Goal: Task Accomplishment & Management: Use online tool/utility

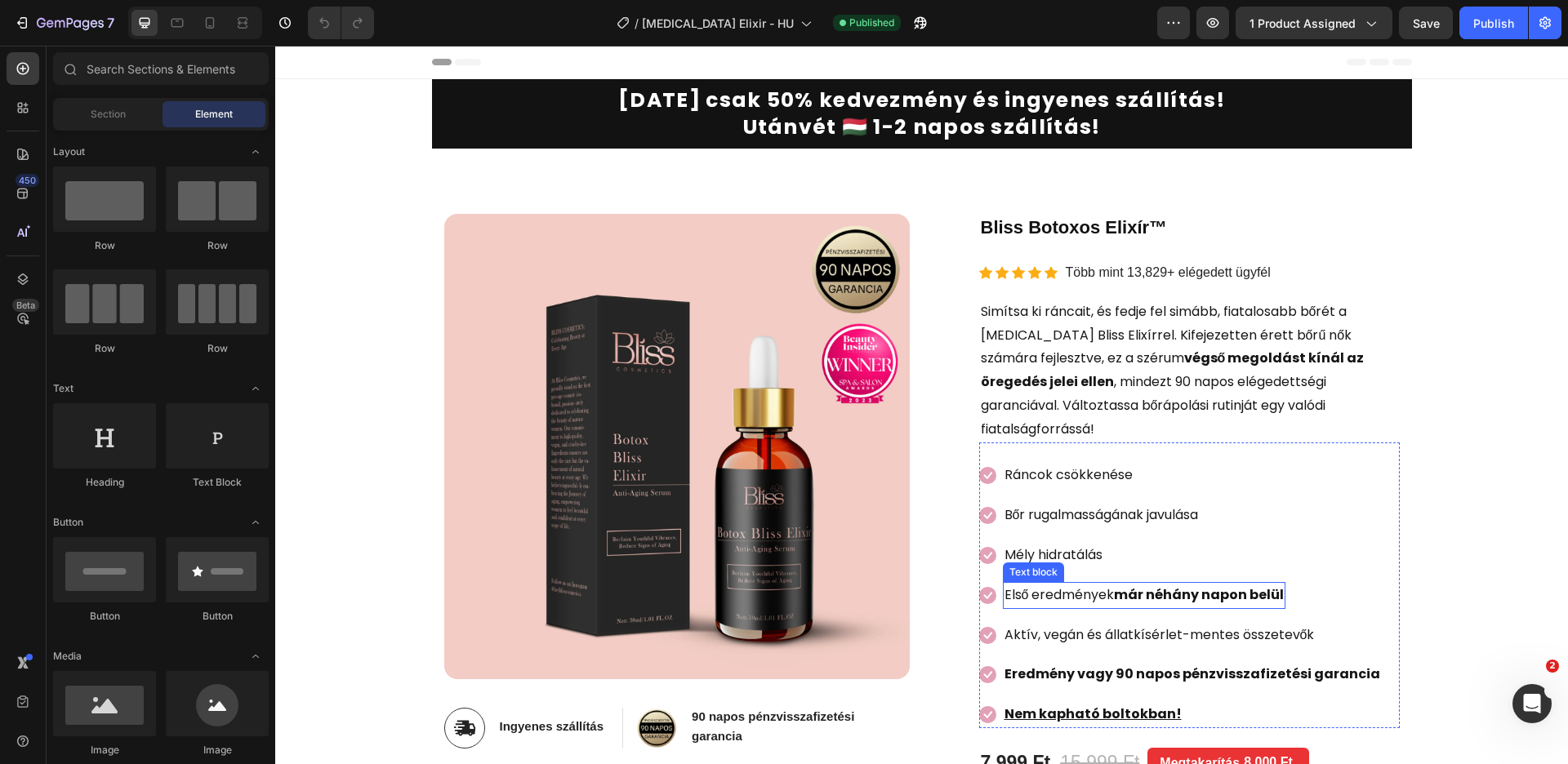
scroll to position [168, 0]
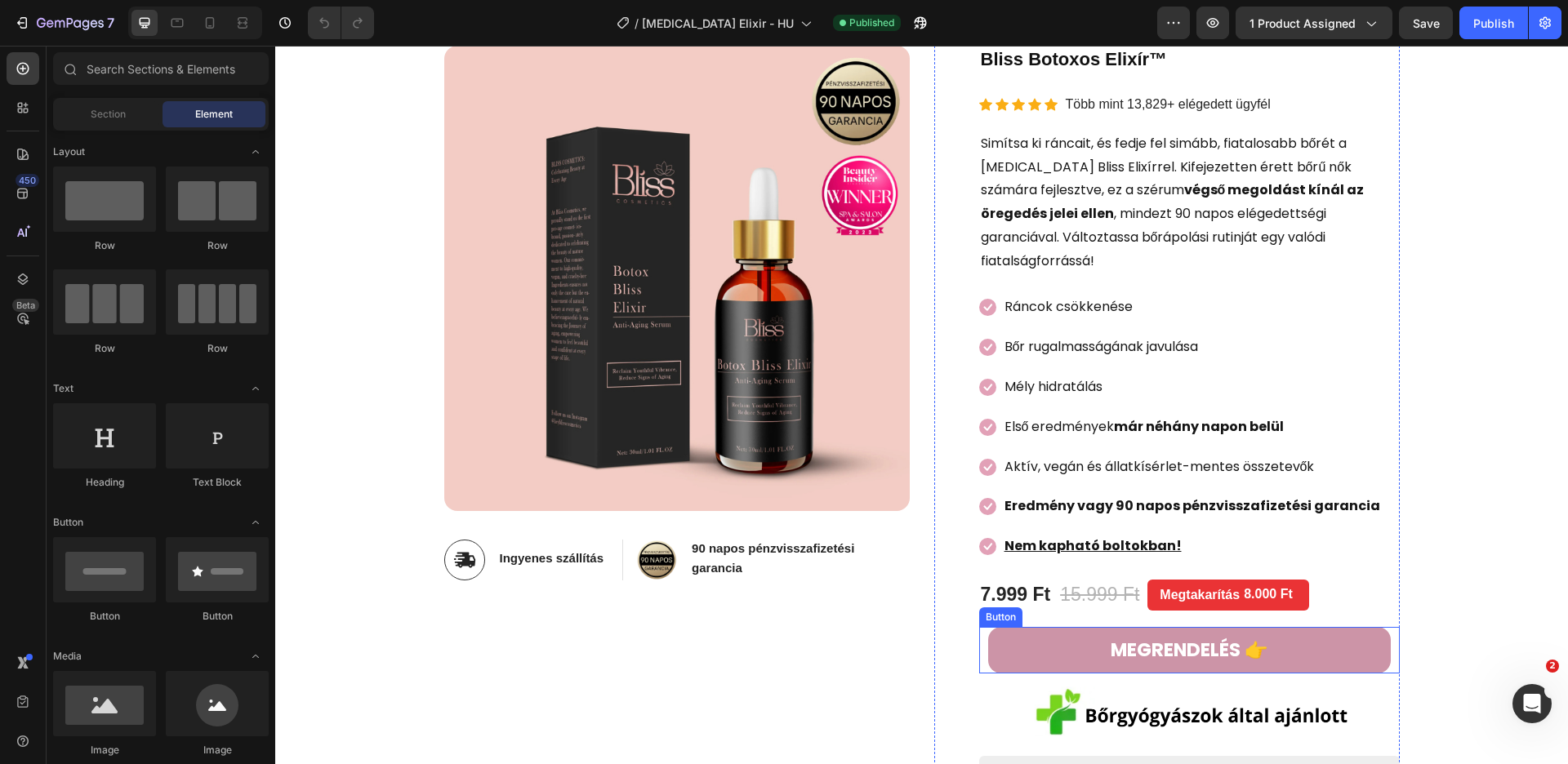
click at [1030, 627] on link "MEGRENDELÉS 👉" at bounding box center [1190, 650] width 402 height 47
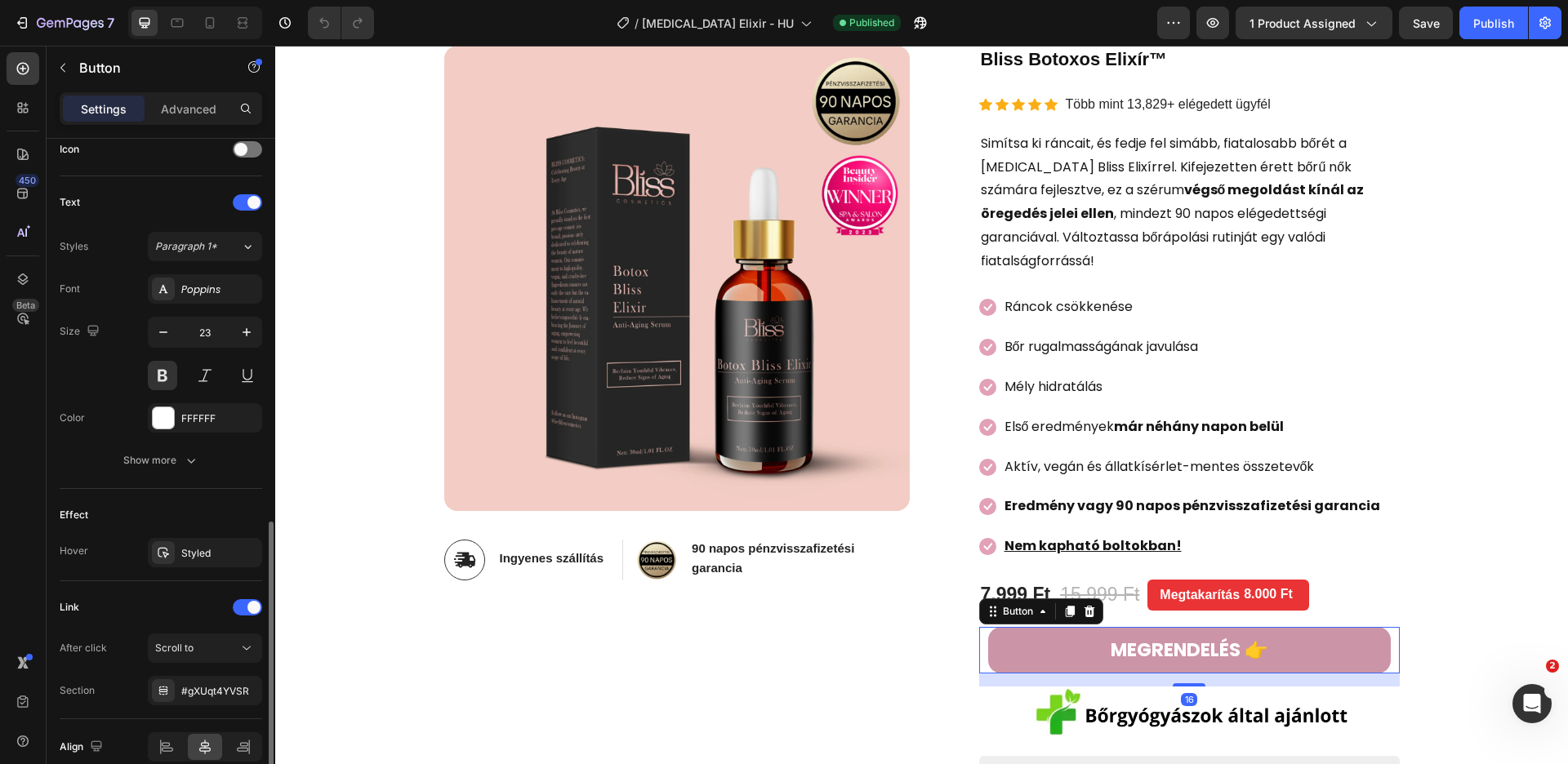
scroll to position [580, 0]
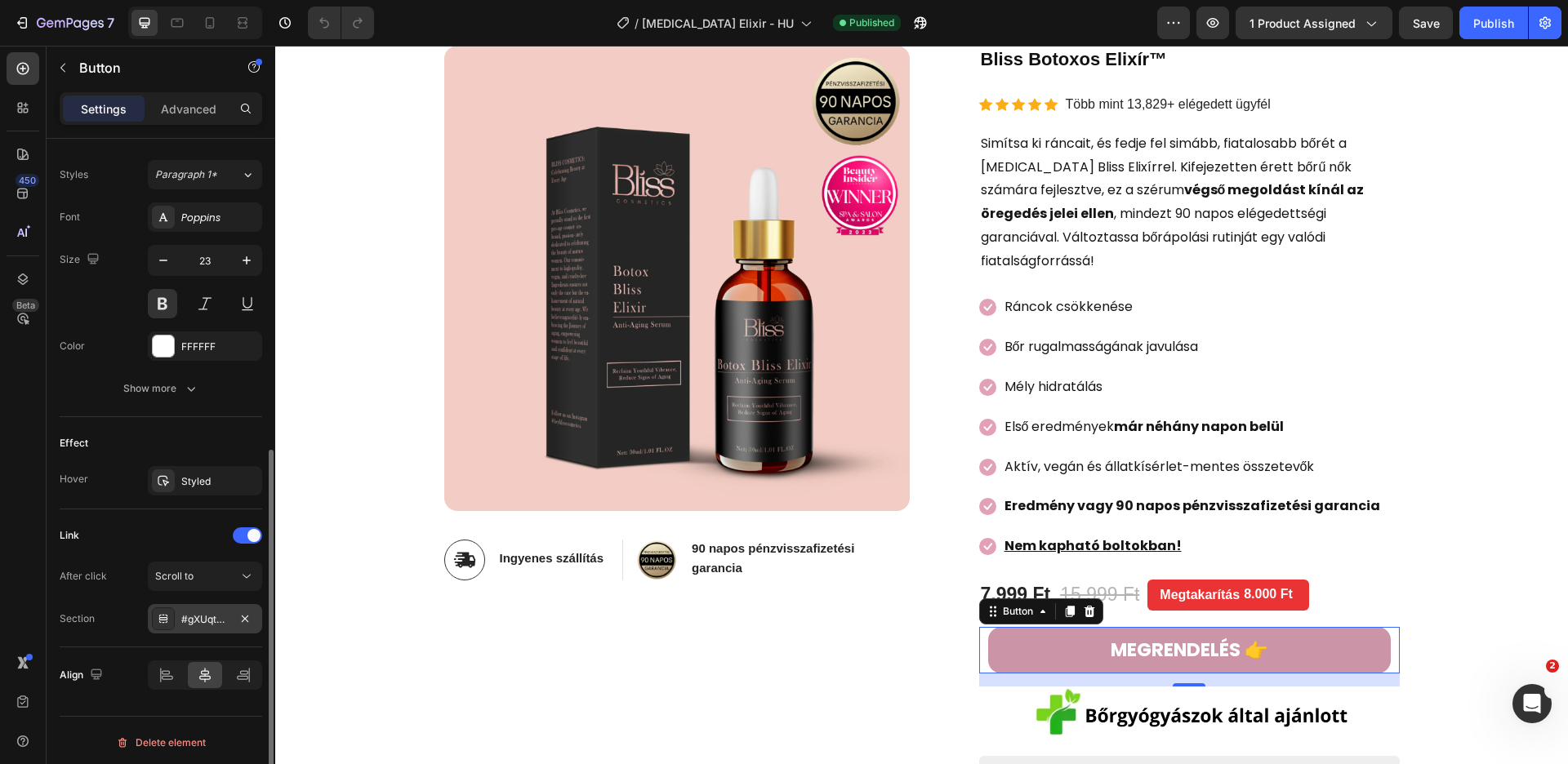
click at [212, 616] on div "#gXUqt4YVSR" at bounding box center [205, 619] width 47 height 15
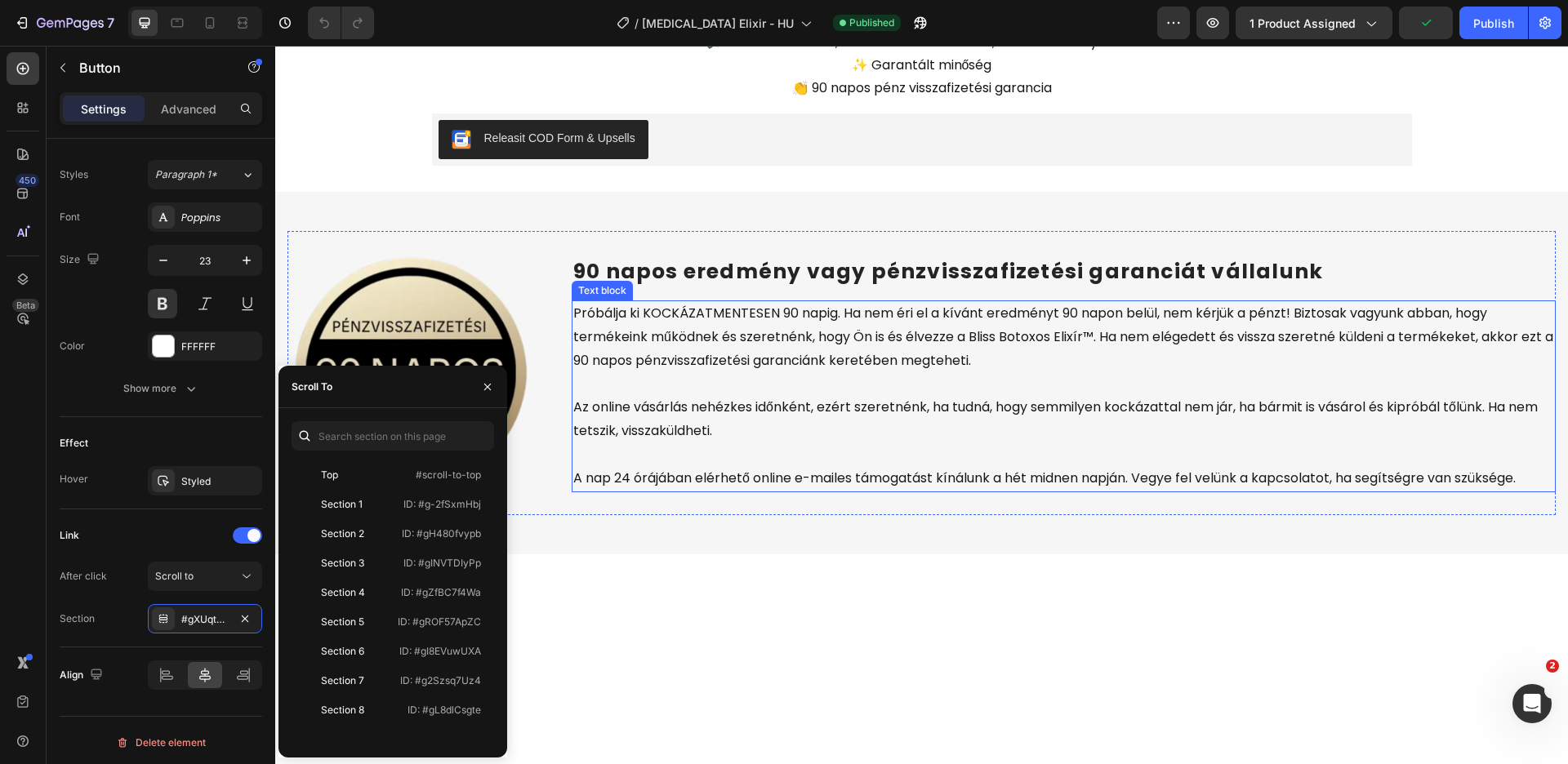
scroll to position [5596, 0]
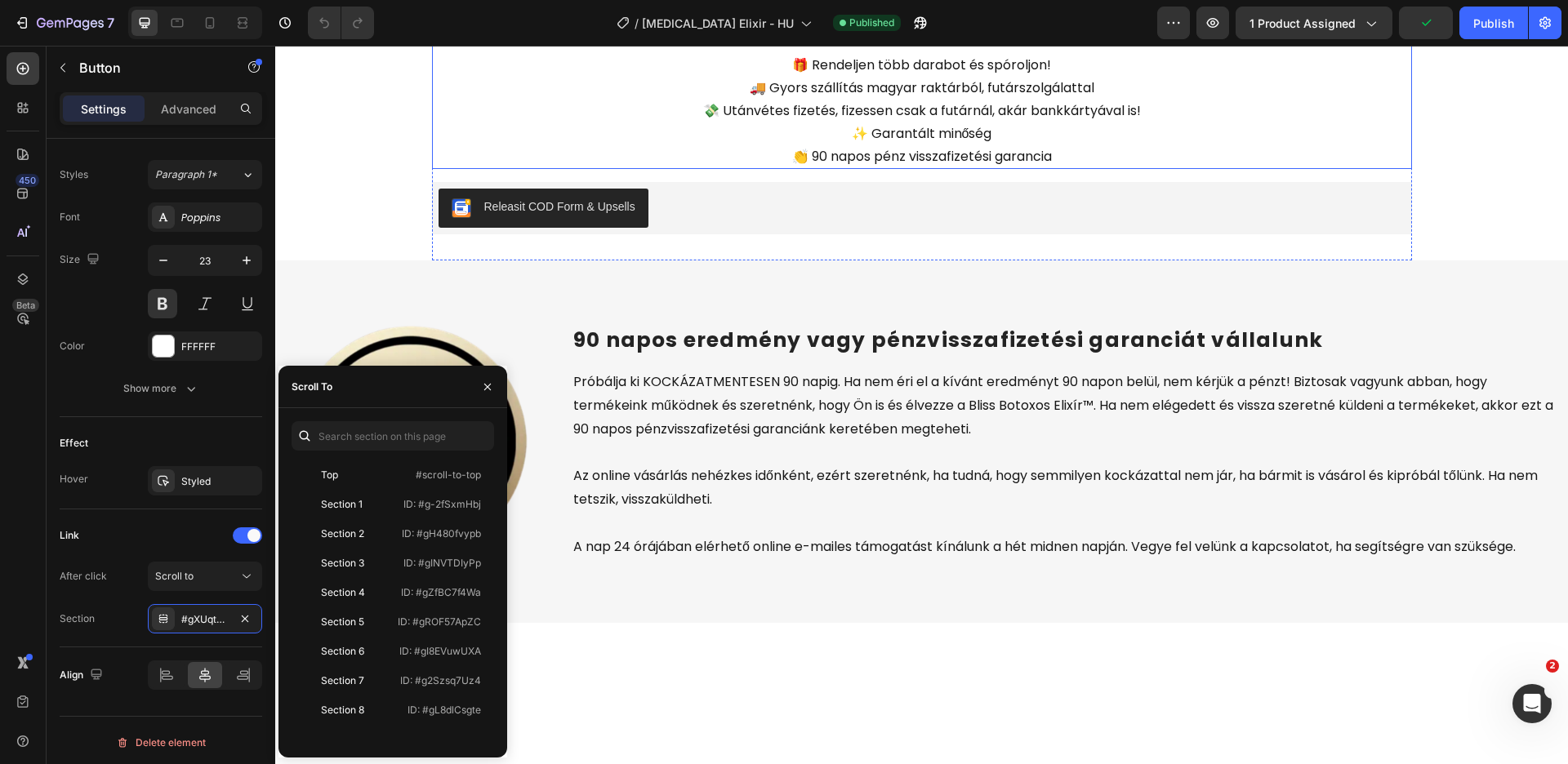
click at [801, 167] on p "🔽 MEGRENDELŐLAP ✅ 1 db csak 5.999 Ft, de ha kettőt veszel, a második csak félár…" at bounding box center [921, 65] width 977 height 205
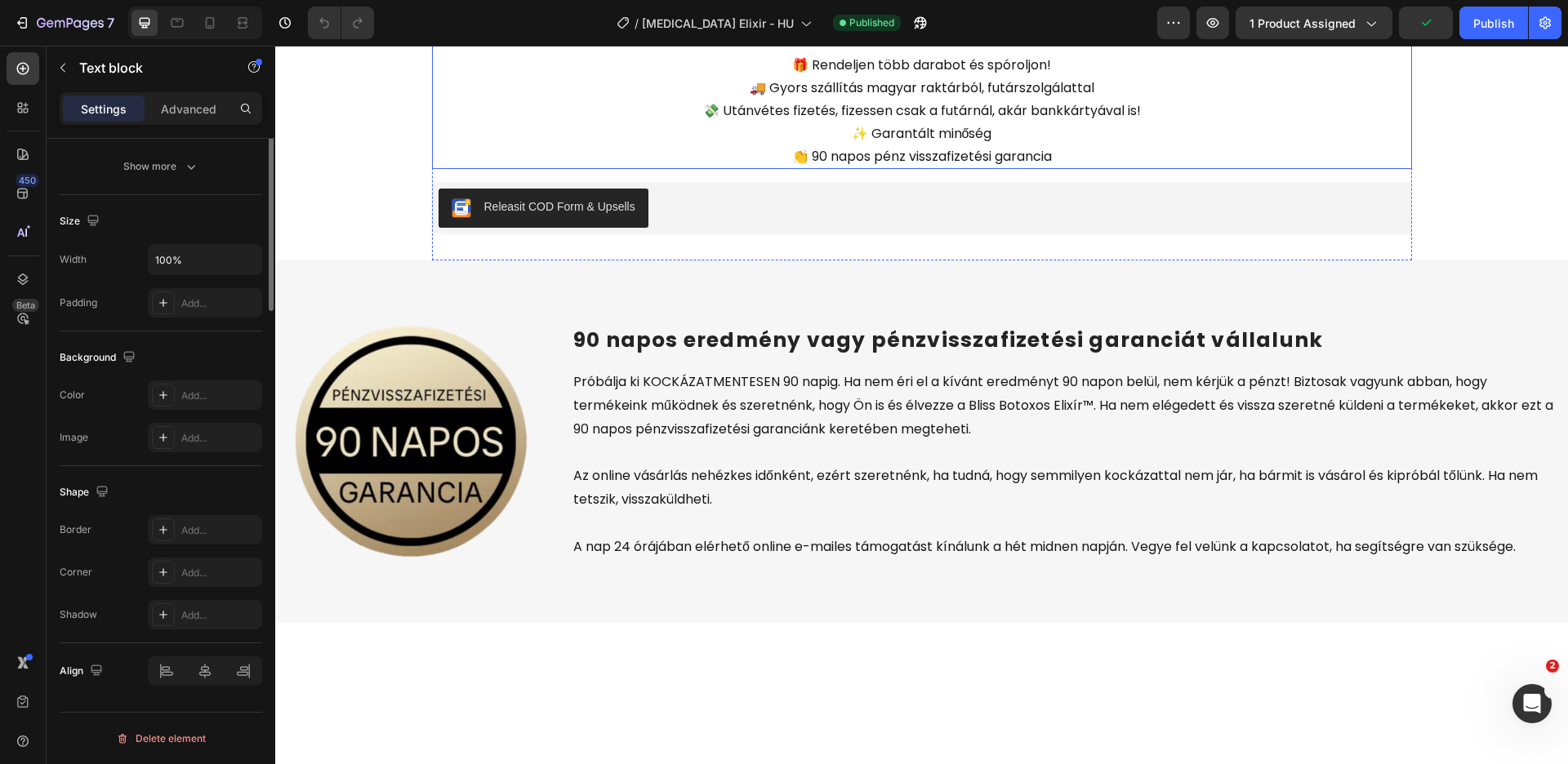
scroll to position [0, 0]
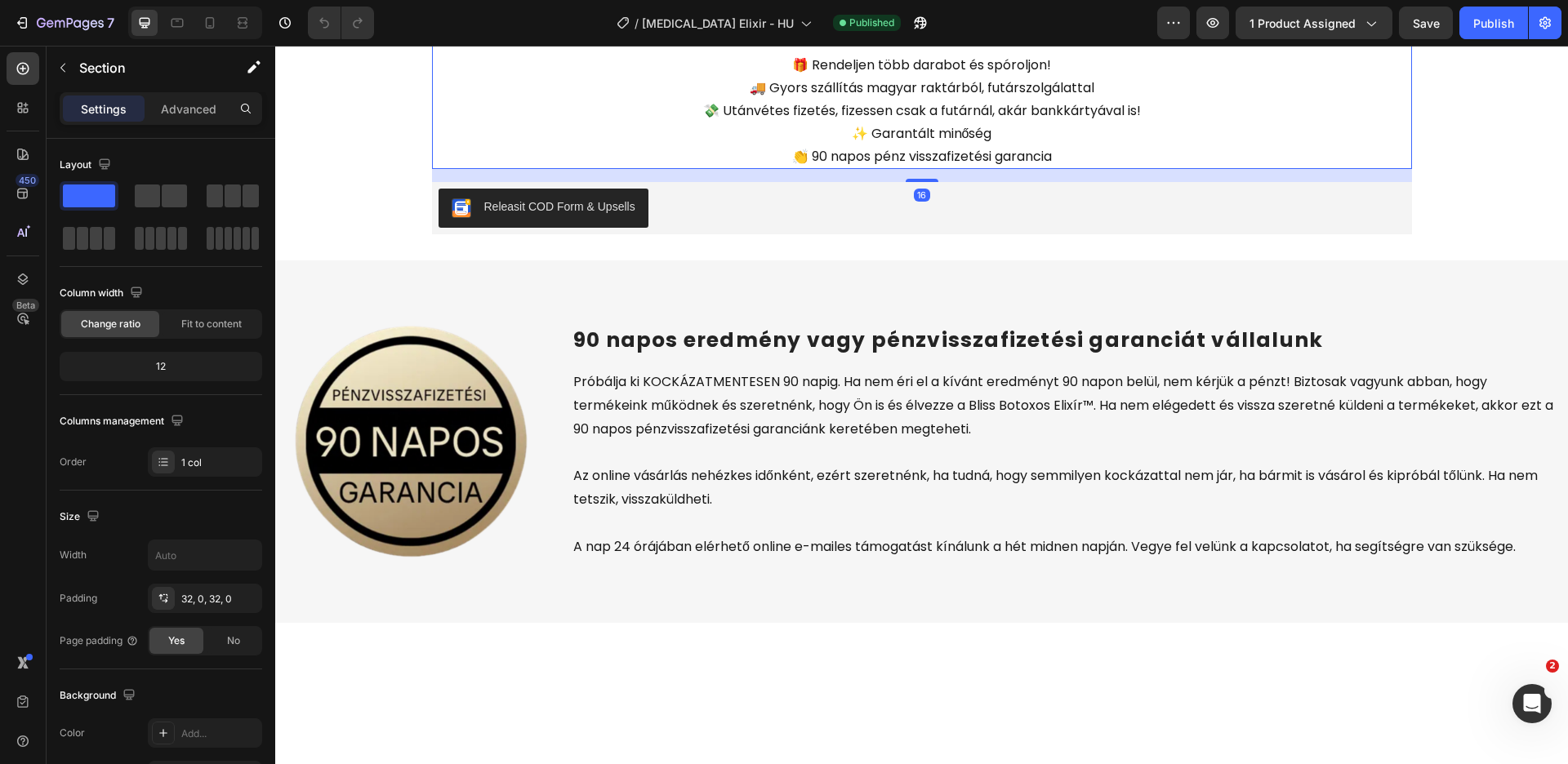
click at [690, 261] on div "🔽 MEGRENDELŐLAP ✅ 1 db csak 5.999 Ft, de ha kettőt veszel, a második csak félár…" at bounding box center [921, 97] width 980 height 326
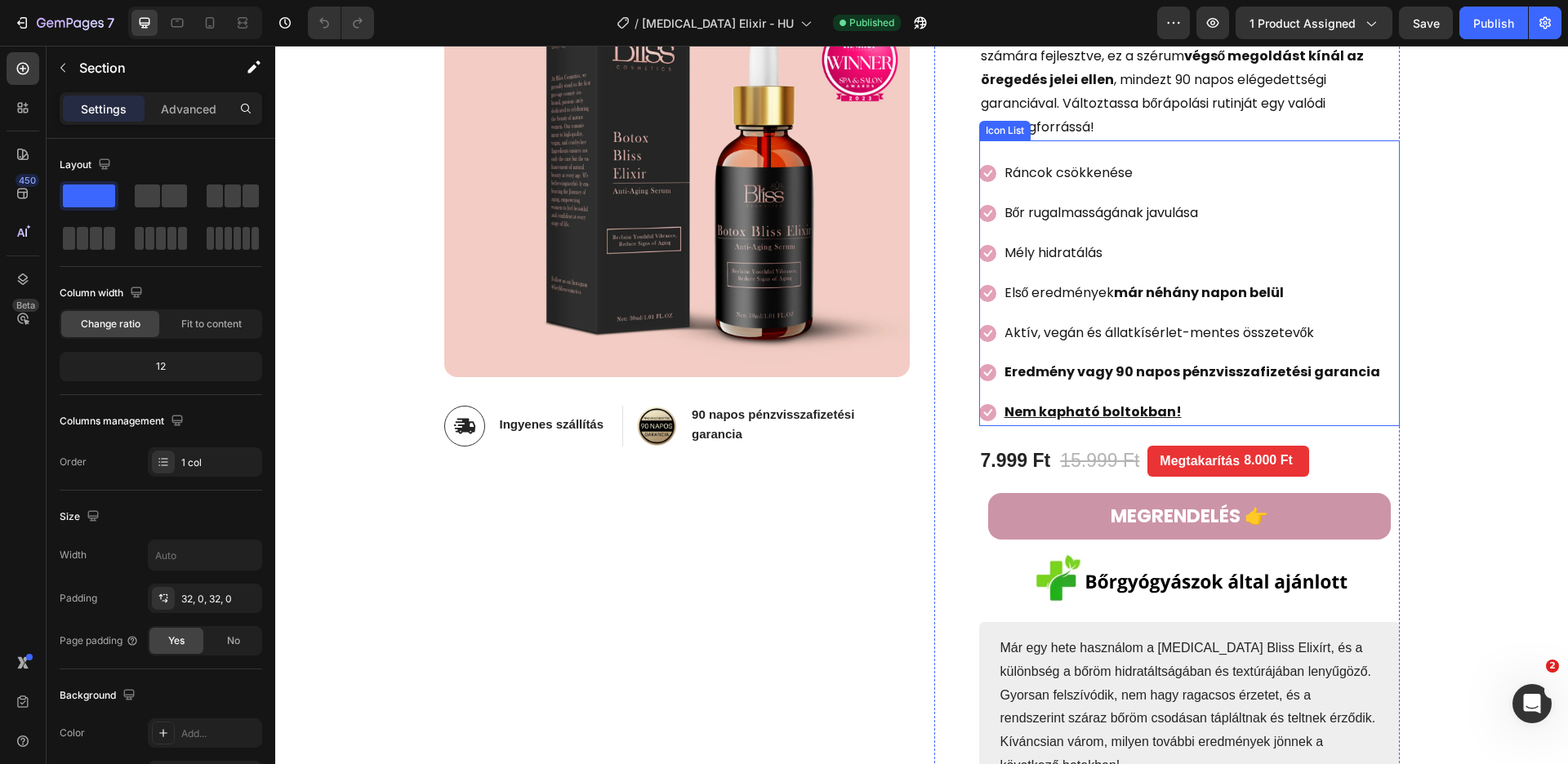
scroll to position [328, 0]
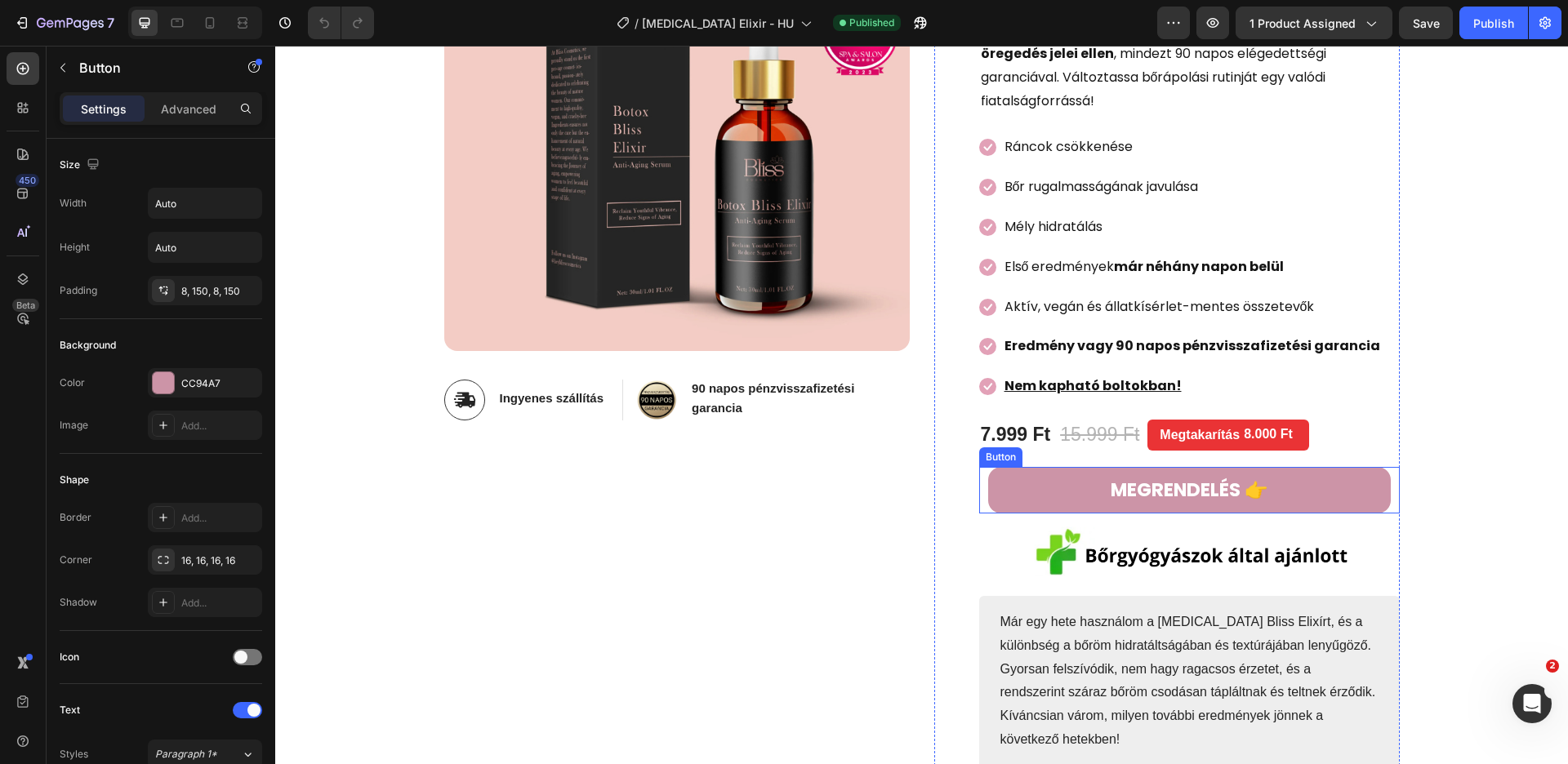
click at [1014, 467] on link "MEGRENDELÉS 👉" at bounding box center [1190, 490] width 402 height 47
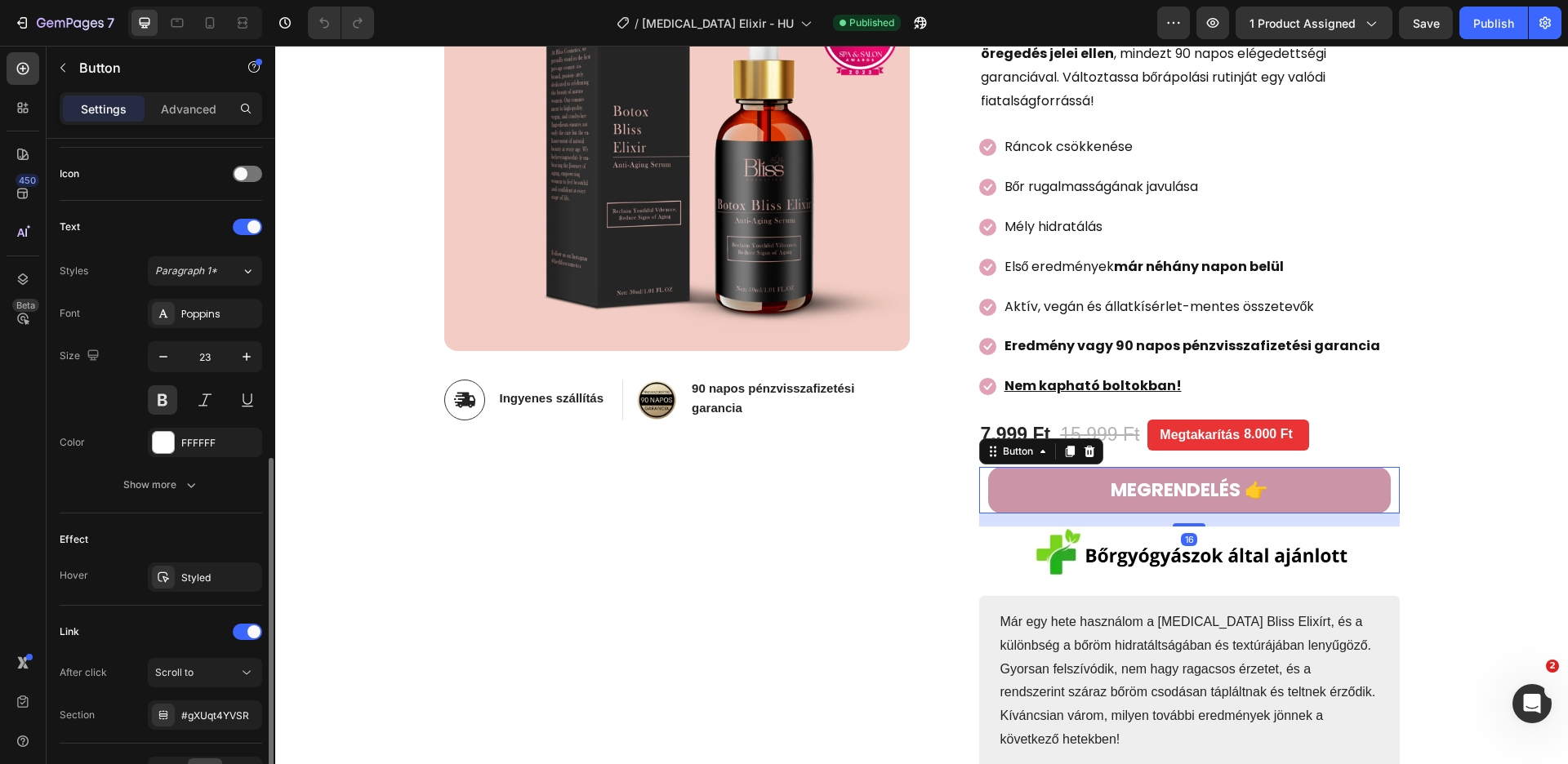
scroll to position [522, 0]
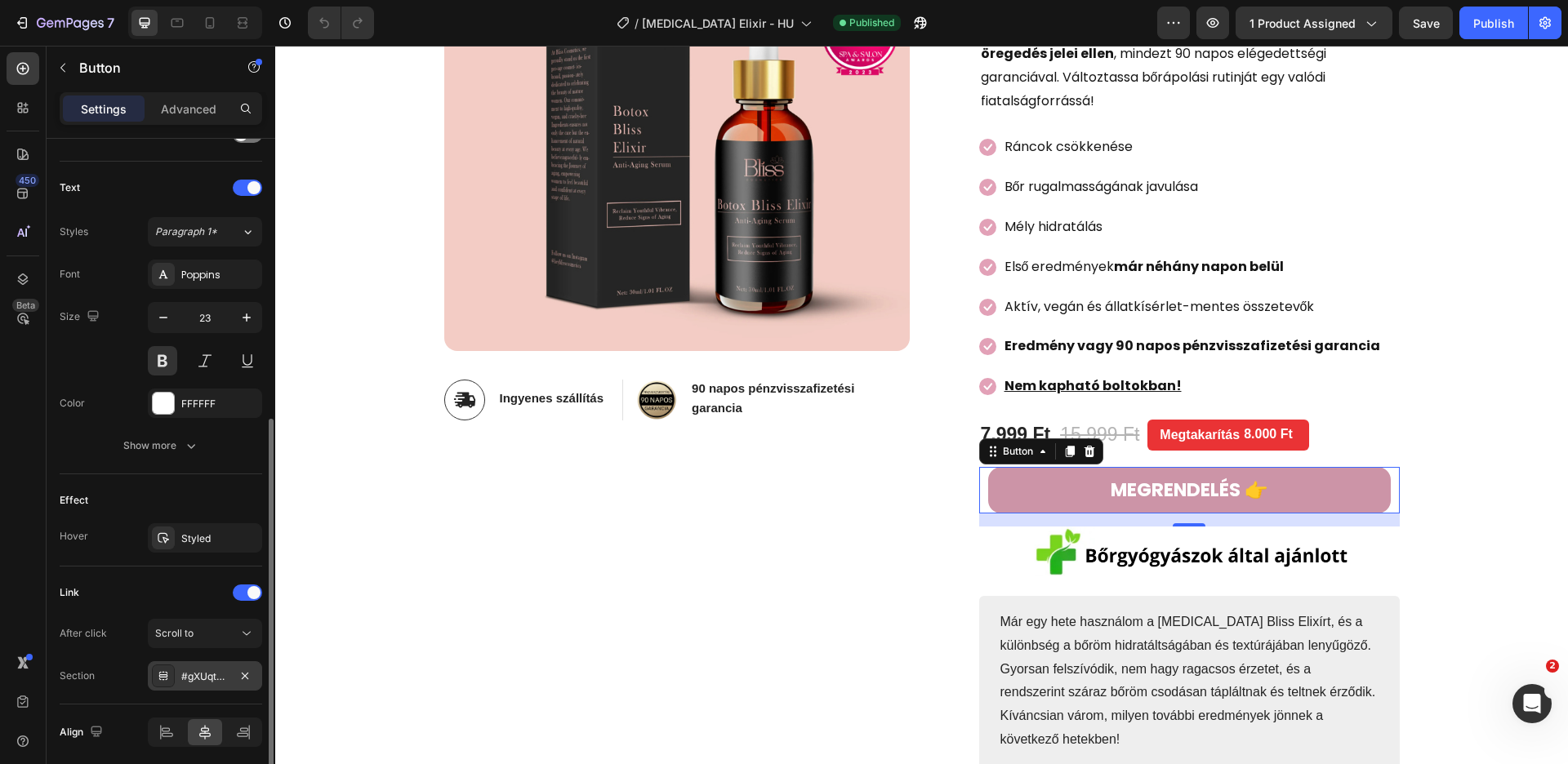
click at [216, 674] on div "#gXUqt4YVSR" at bounding box center [205, 677] width 47 height 15
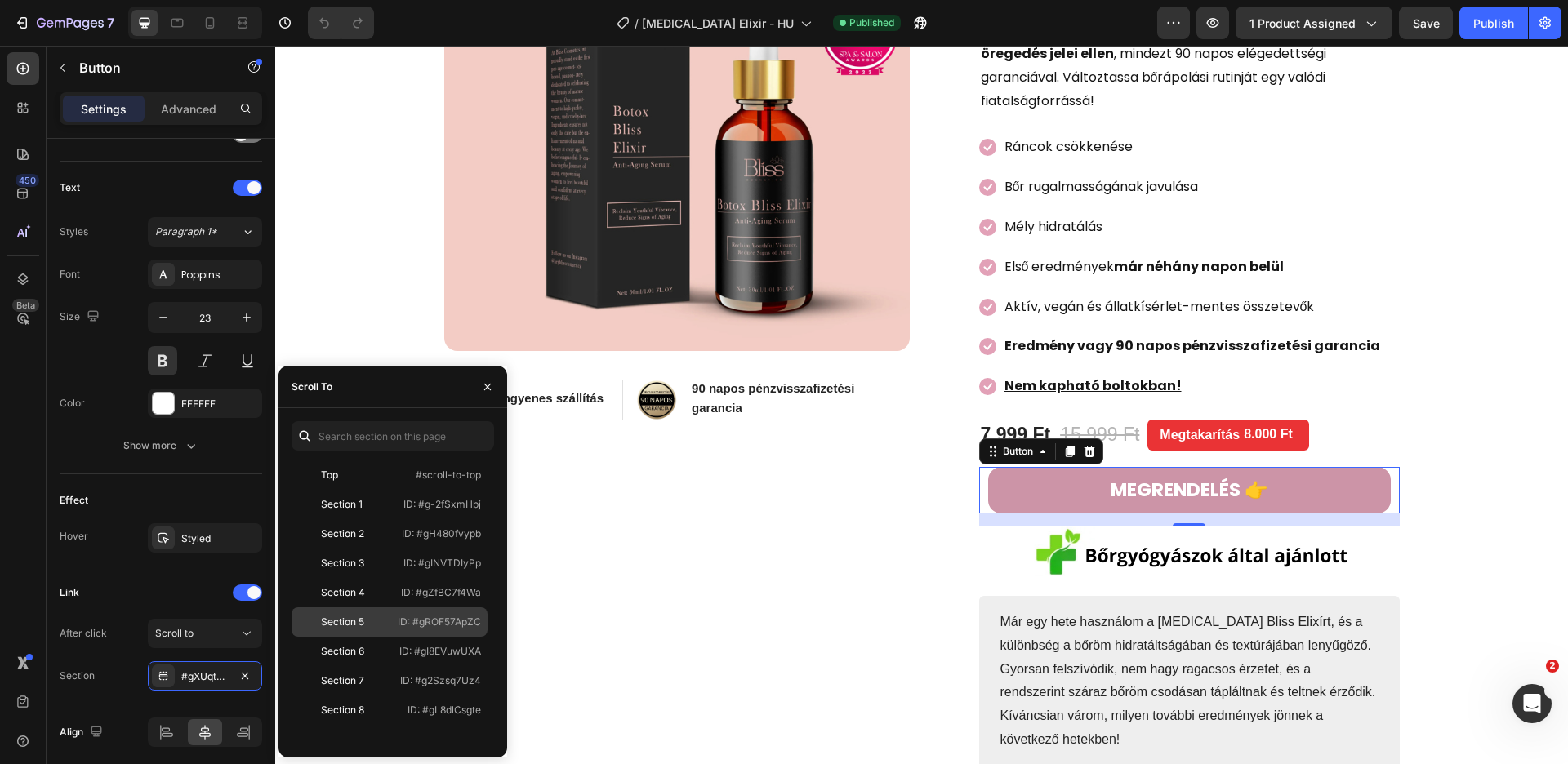
click at [426, 622] on p "ID: #gROF57ApZC" at bounding box center [439, 622] width 83 height 15
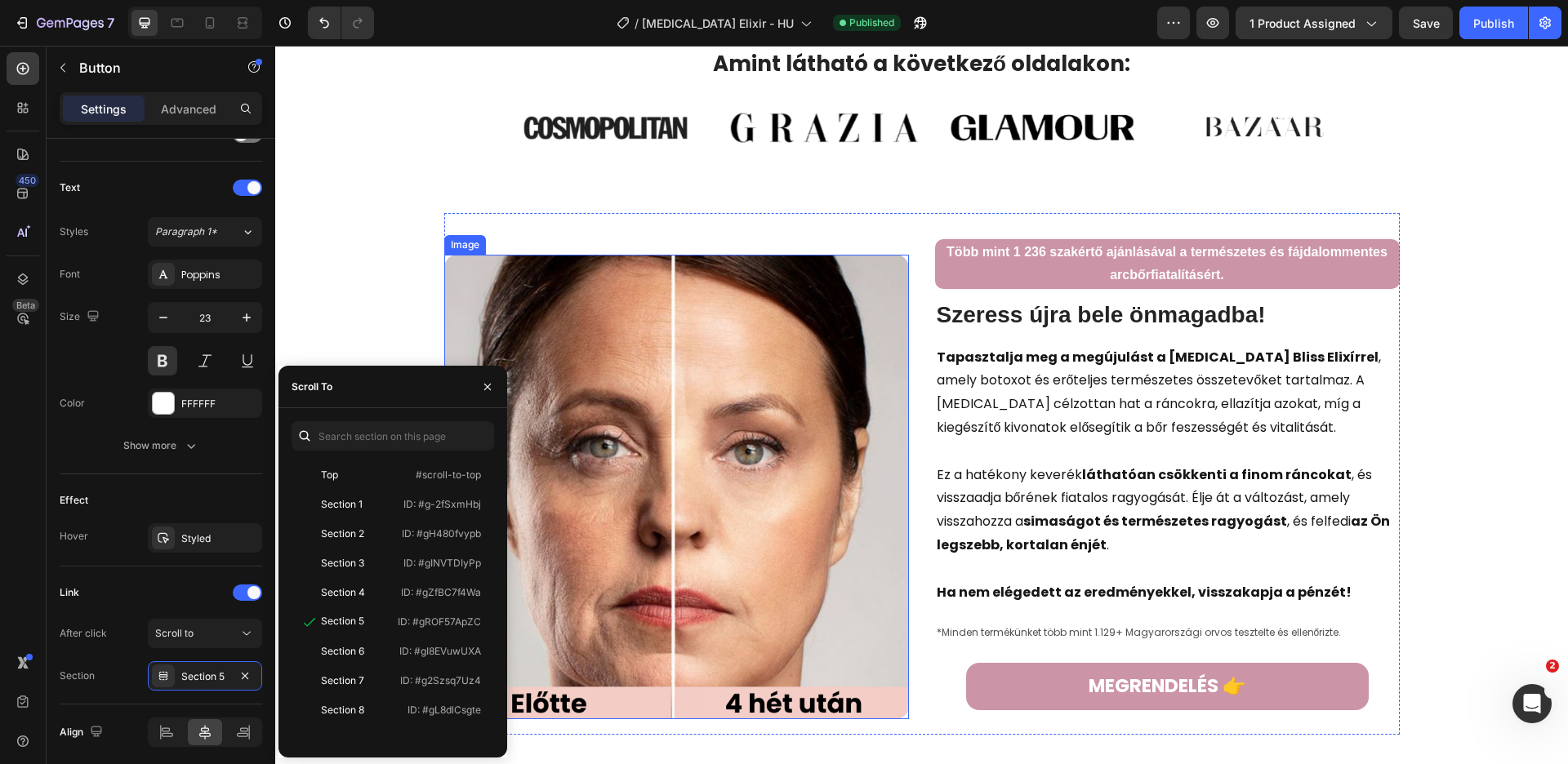
scroll to position [1402, 0]
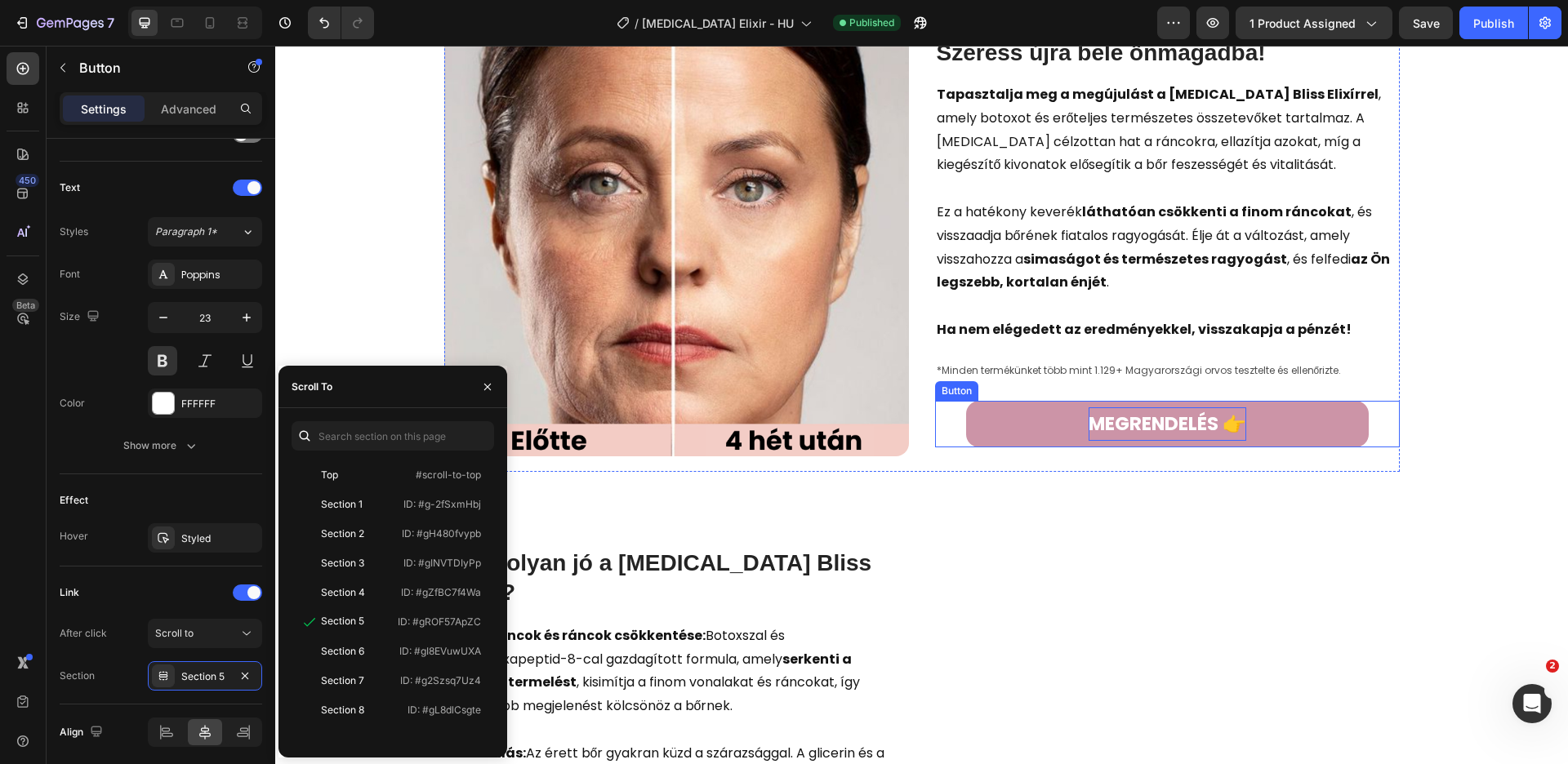
click at [1129, 408] on p "MEGRENDELÉS 👉" at bounding box center [1167, 424] width 158 height 34
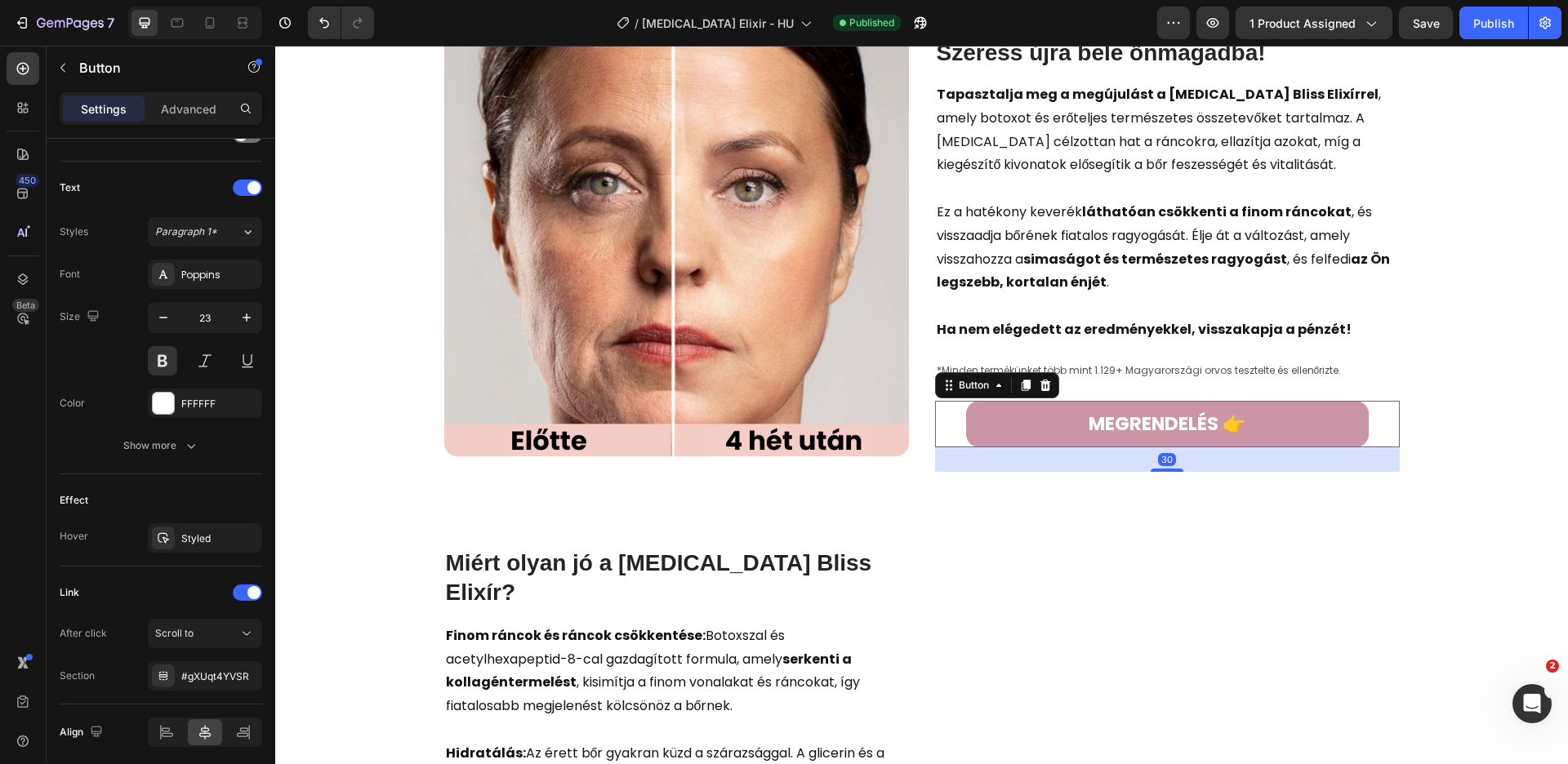
click at [1033, 415] on link "MEGRENDELÉS 👉" at bounding box center [1167, 424] width 402 height 47
click at [233, 679] on div "#gXUqt4YVSR" at bounding box center [205, 676] width 114 height 29
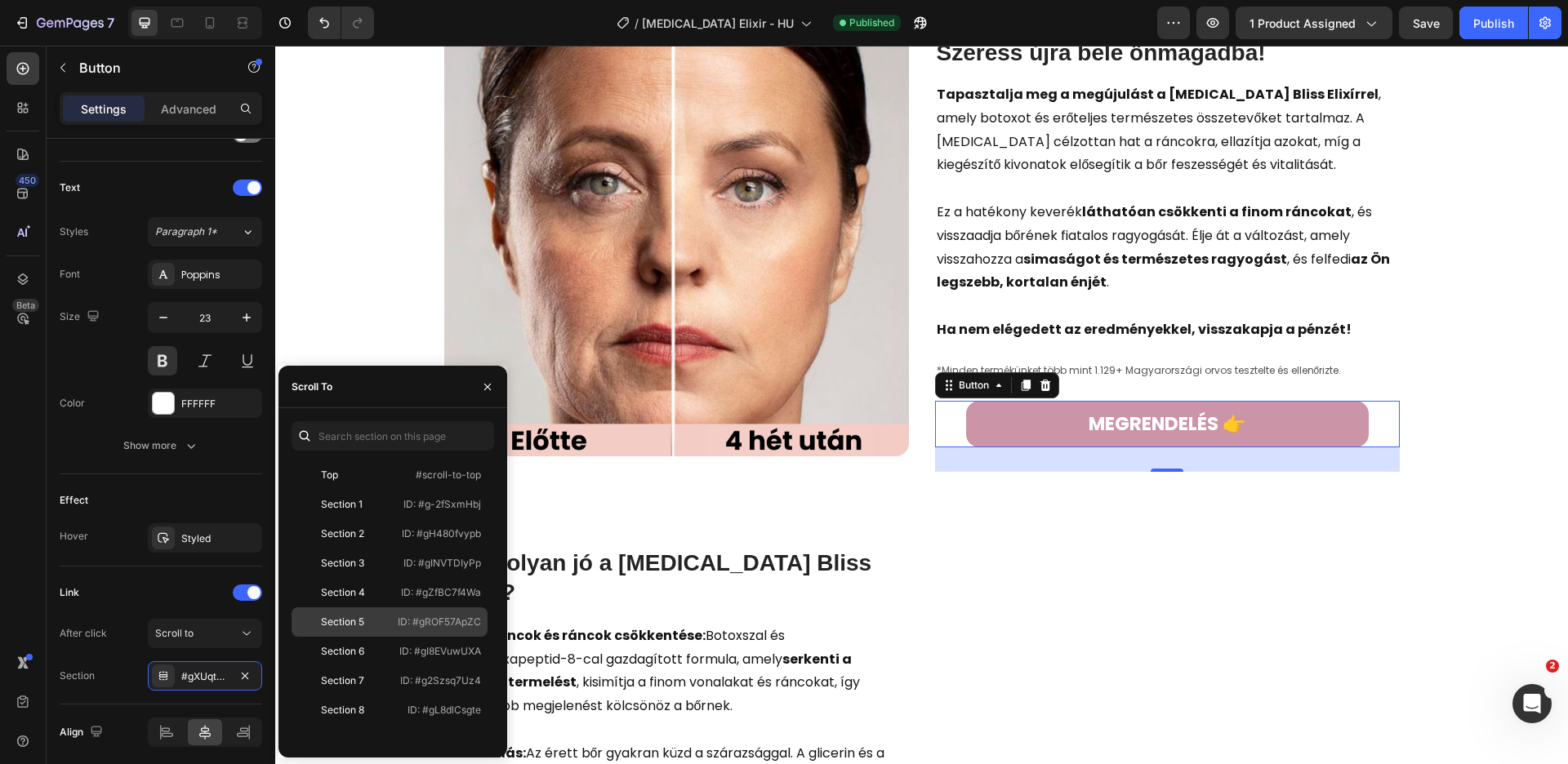
click at [436, 622] on p "ID: #gROF57ApZC" at bounding box center [439, 622] width 83 height 15
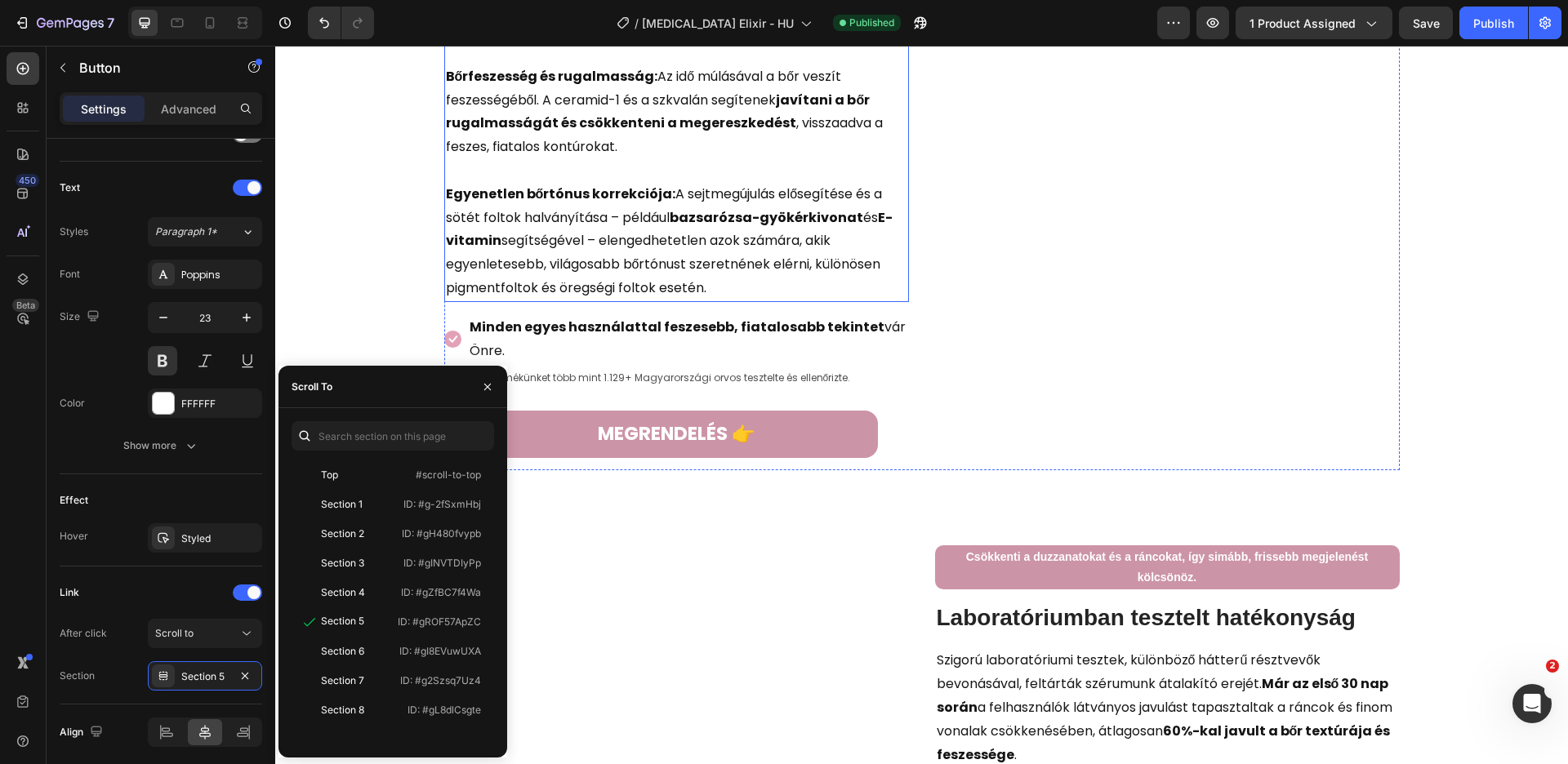
scroll to position [2200, 0]
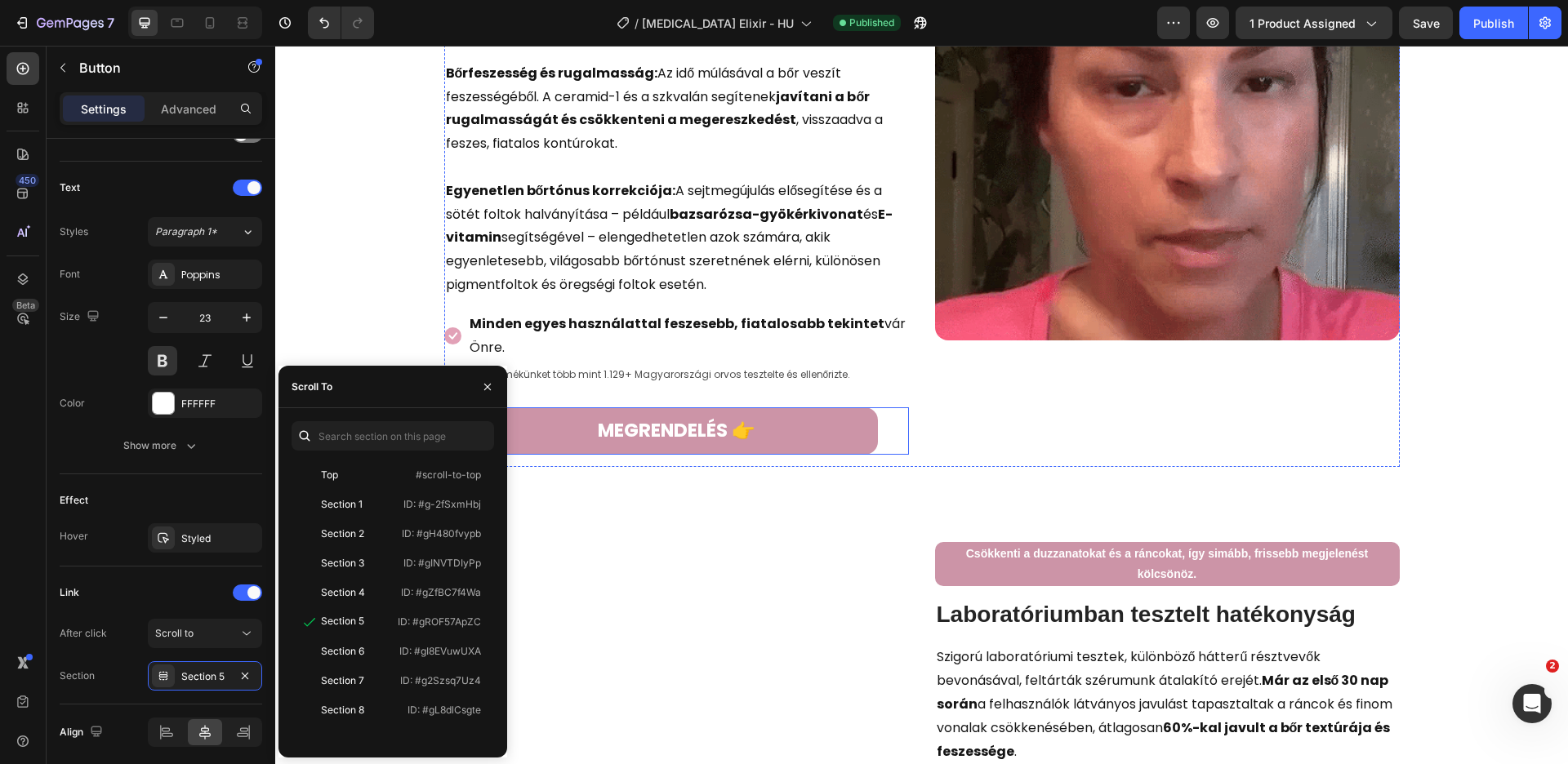
click at [762, 407] on link "MEGRENDELÉS 👉" at bounding box center [677, 431] width 402 height 47
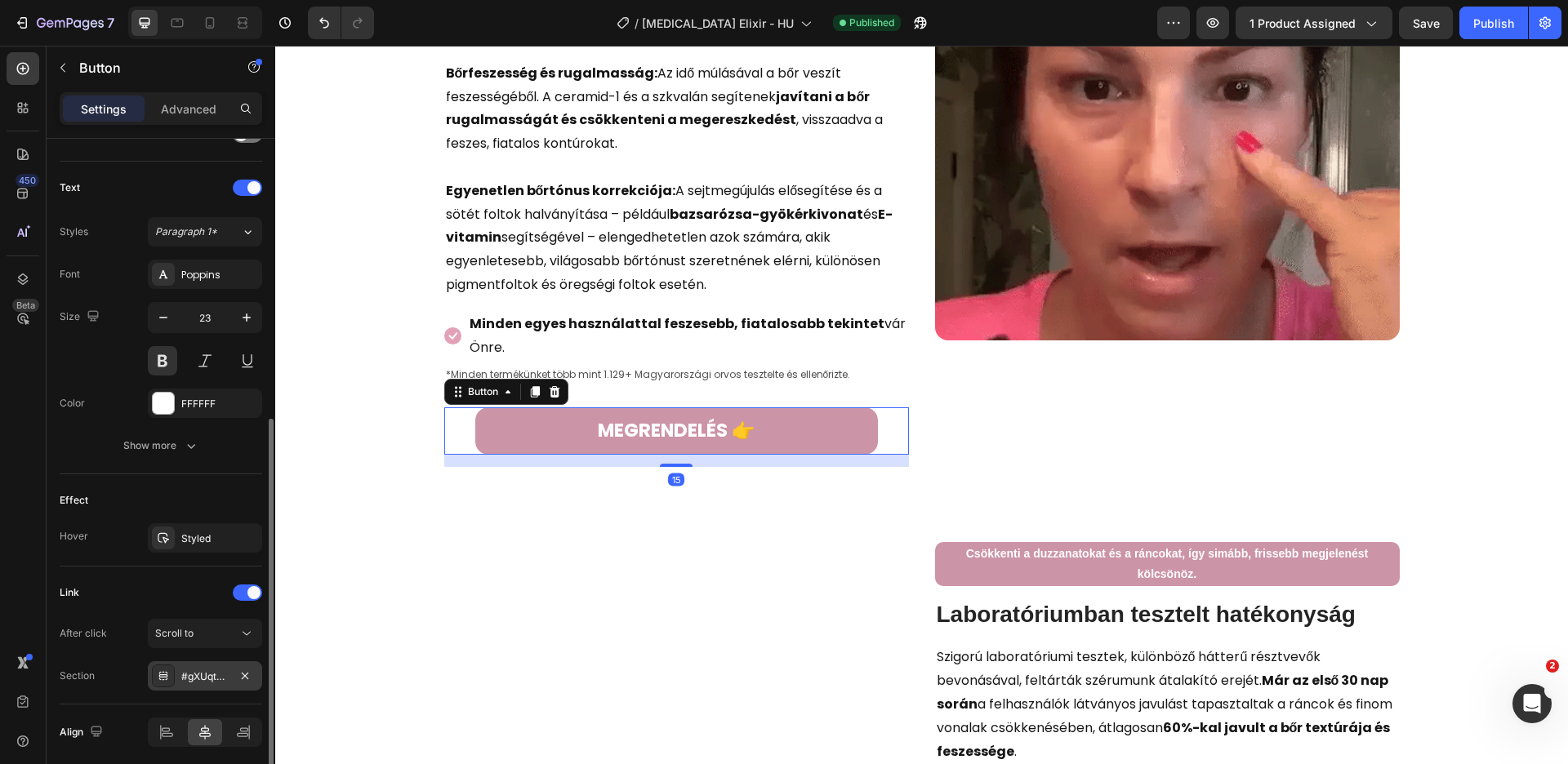
click at [224, 670] on div "#gXUqt4YVSR" at bounding box center [205, 677] width 47 height 15
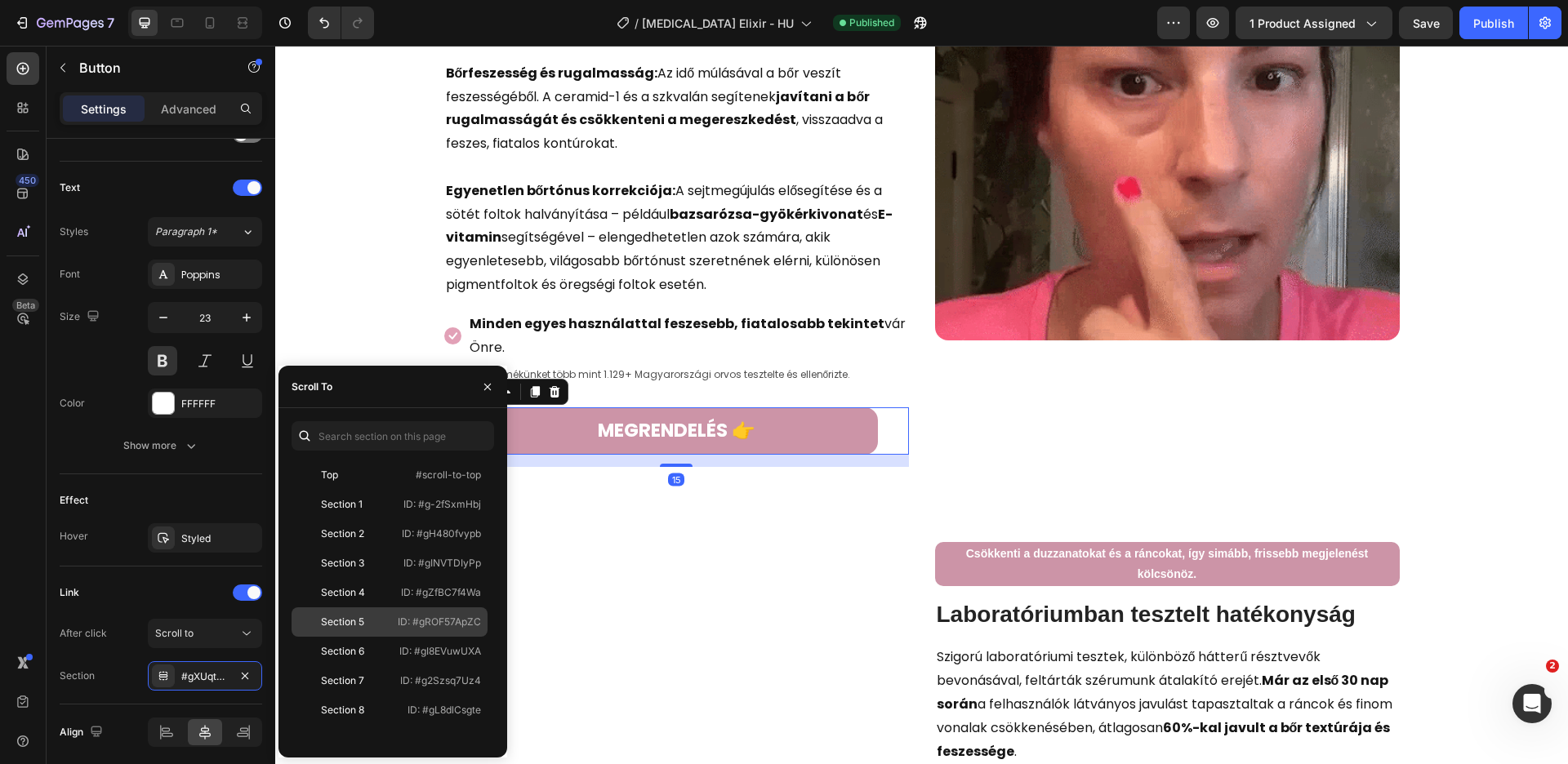
click at [395, 637] on div "Section 5 ID: #gROF57ApZC" at bounding box center [389, 652] width 196 height 29
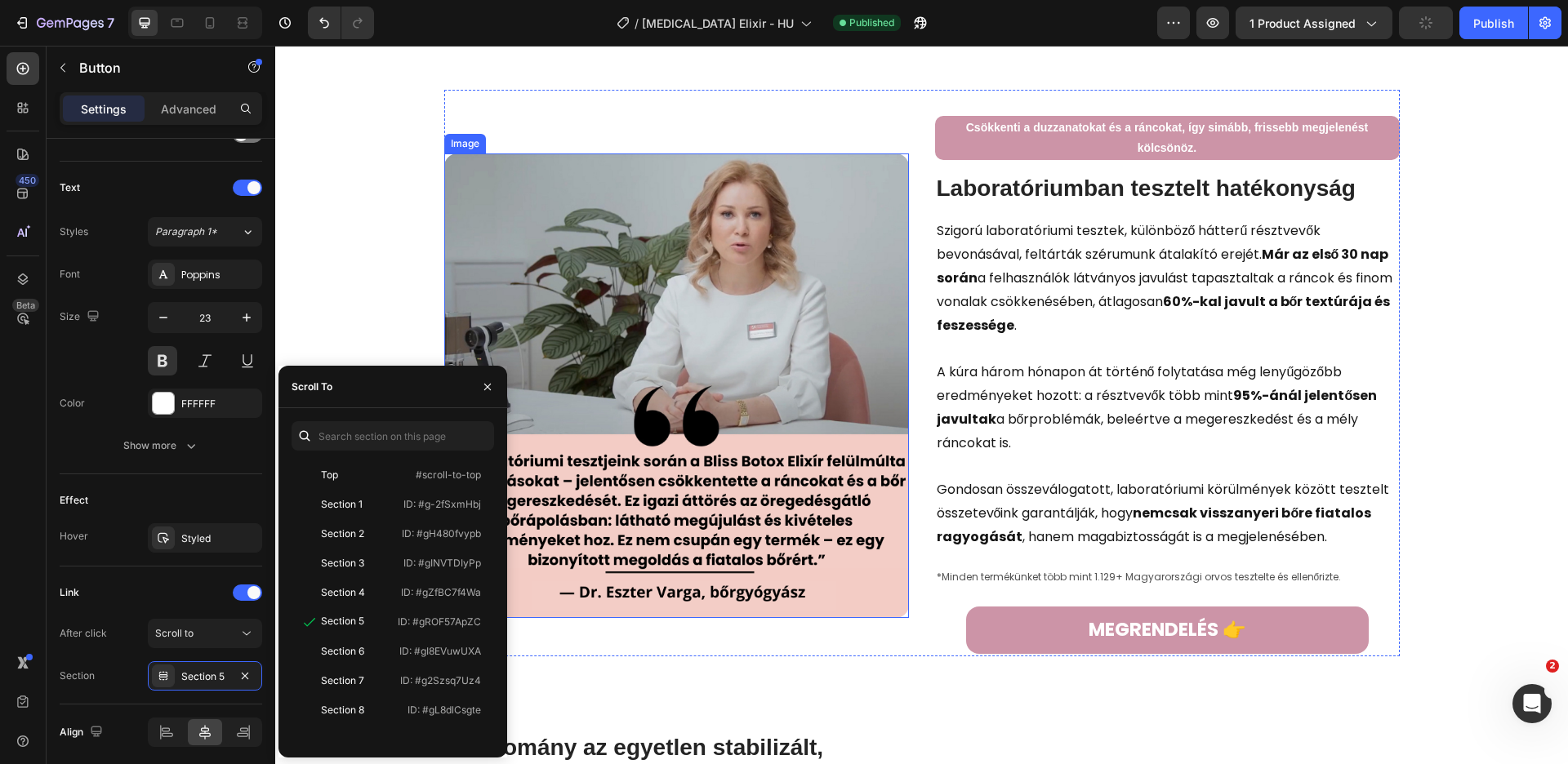
scroll to position [2791, 0]
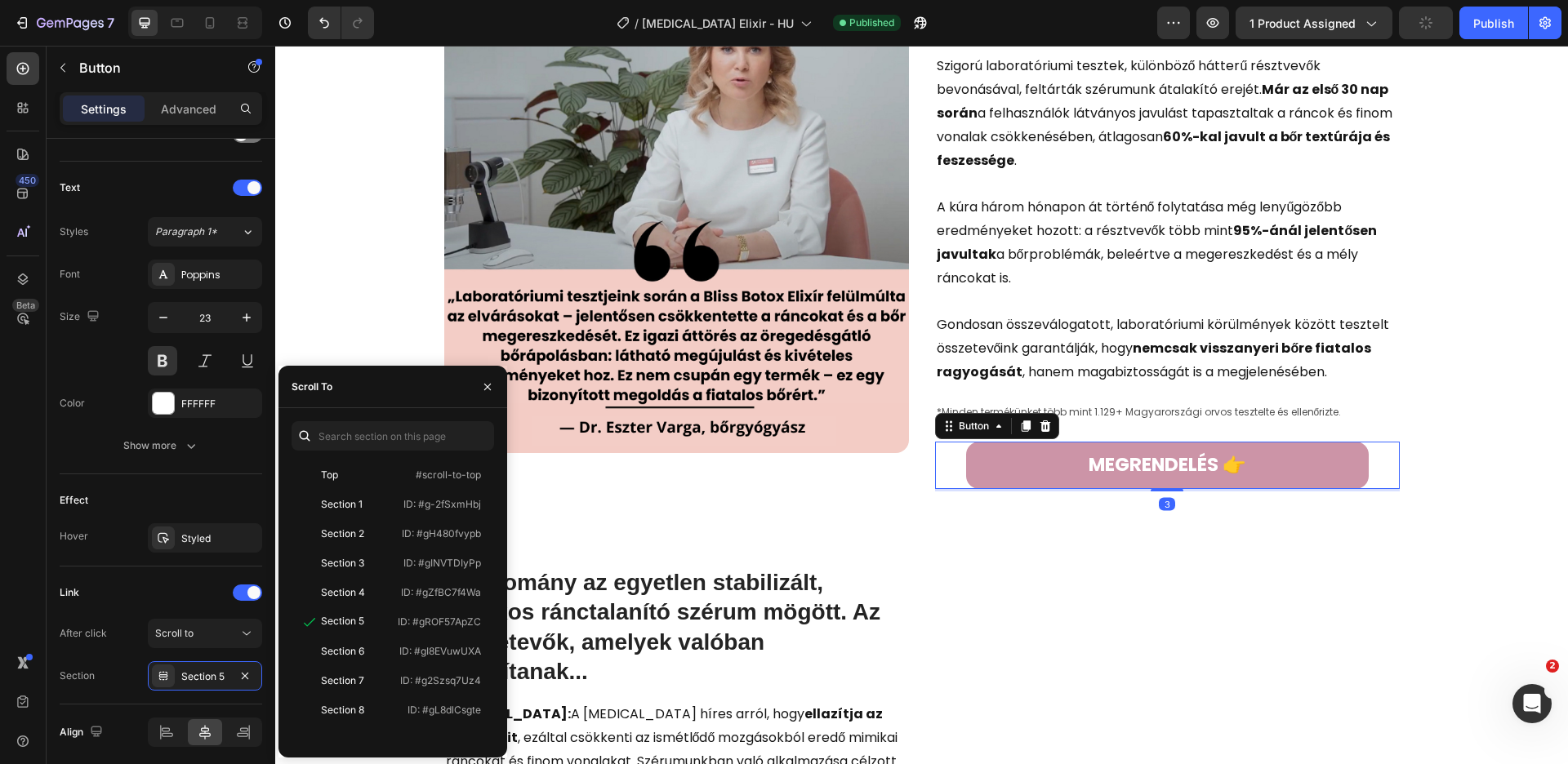
click at [1056, 451] on link "MEGRENDELÉS 👉" at bounding box center [1167, 465] width 402 height 47
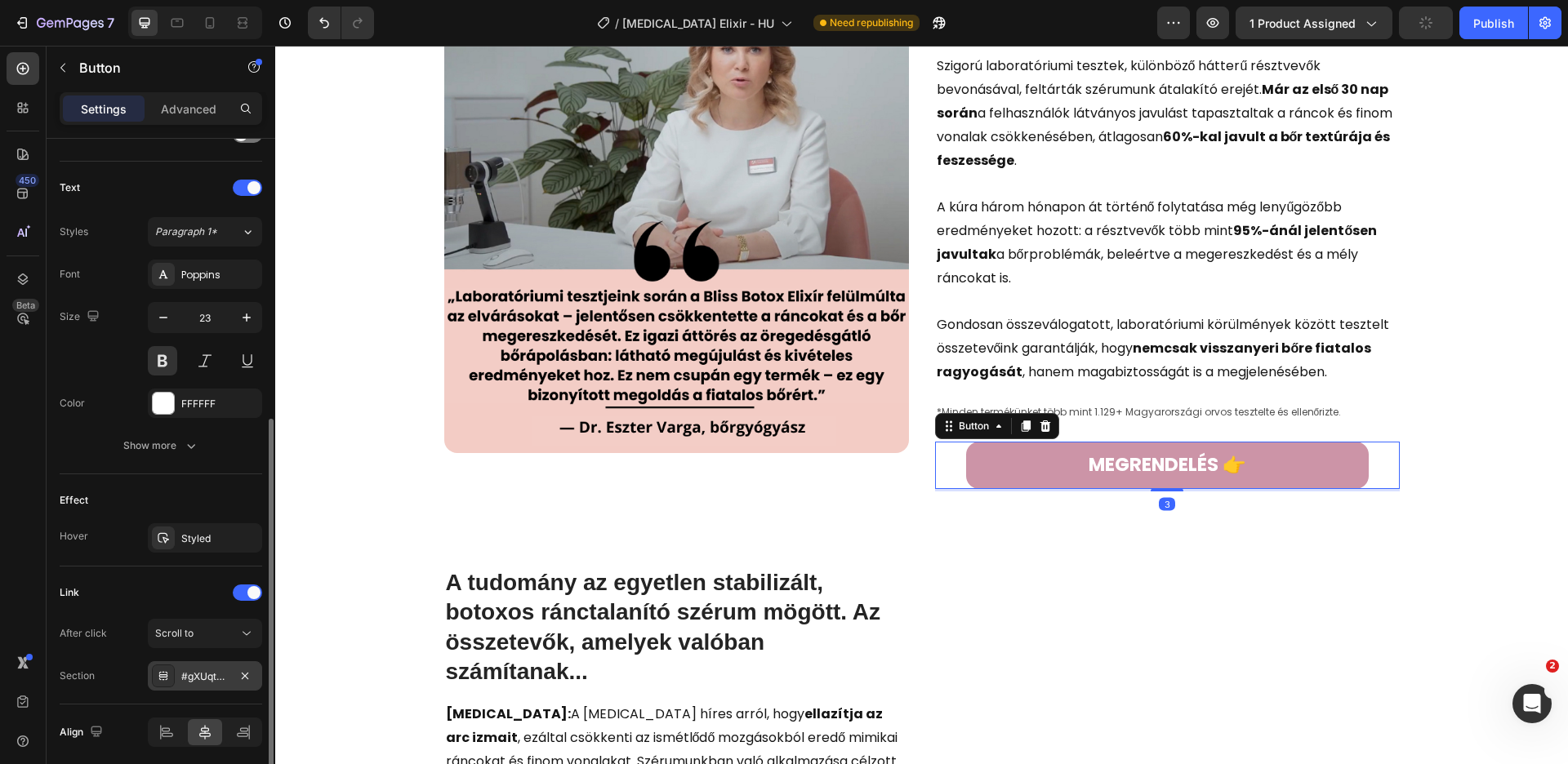
click at [209, 675] on div "#gXUqt4YVSR" at bounding box center [205, 677] width 47 height 15
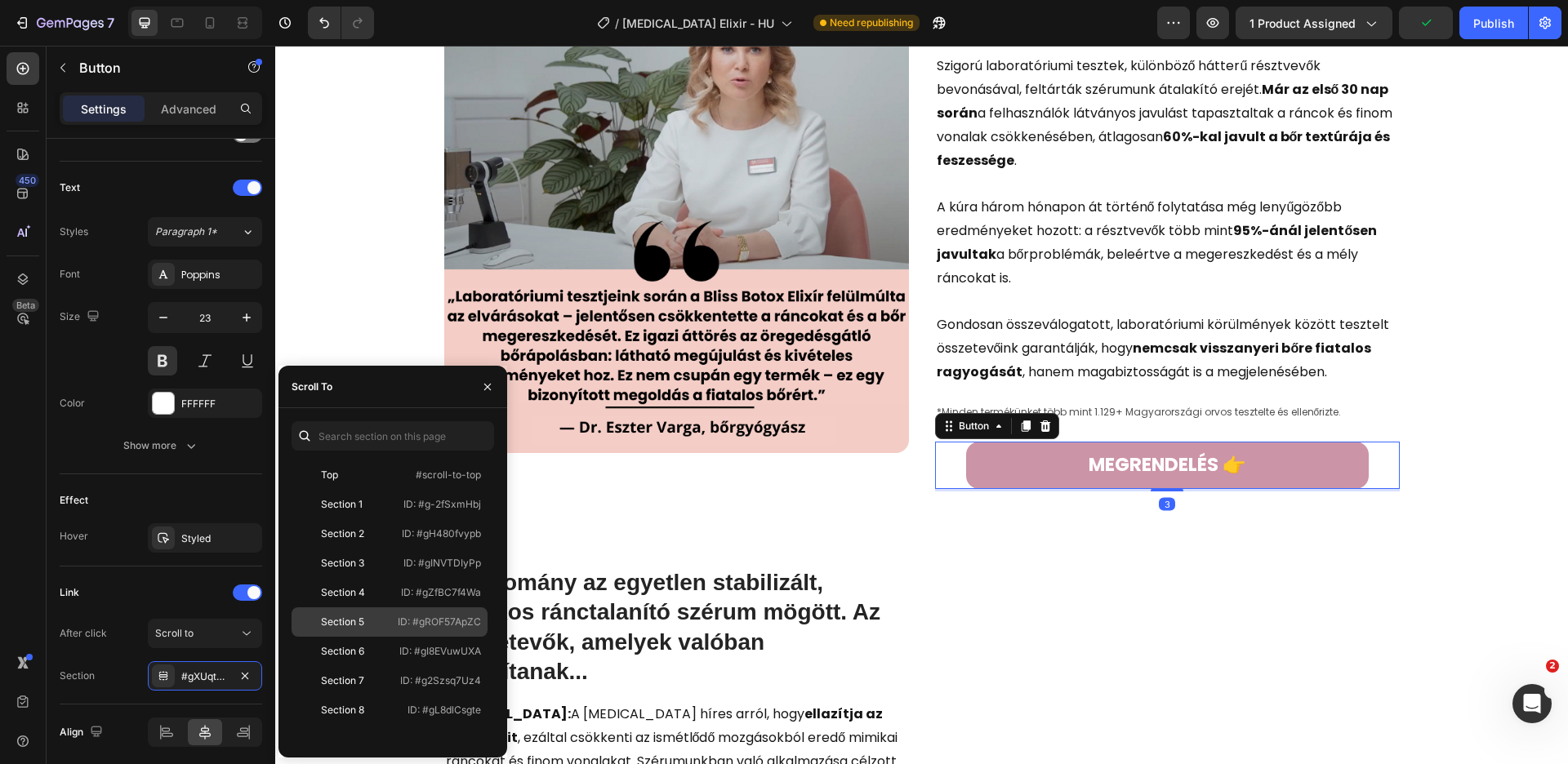
click at [414, 625] on p "ID: #gROF57ApZC" at bounding box center [439, 622] width 83 height 15
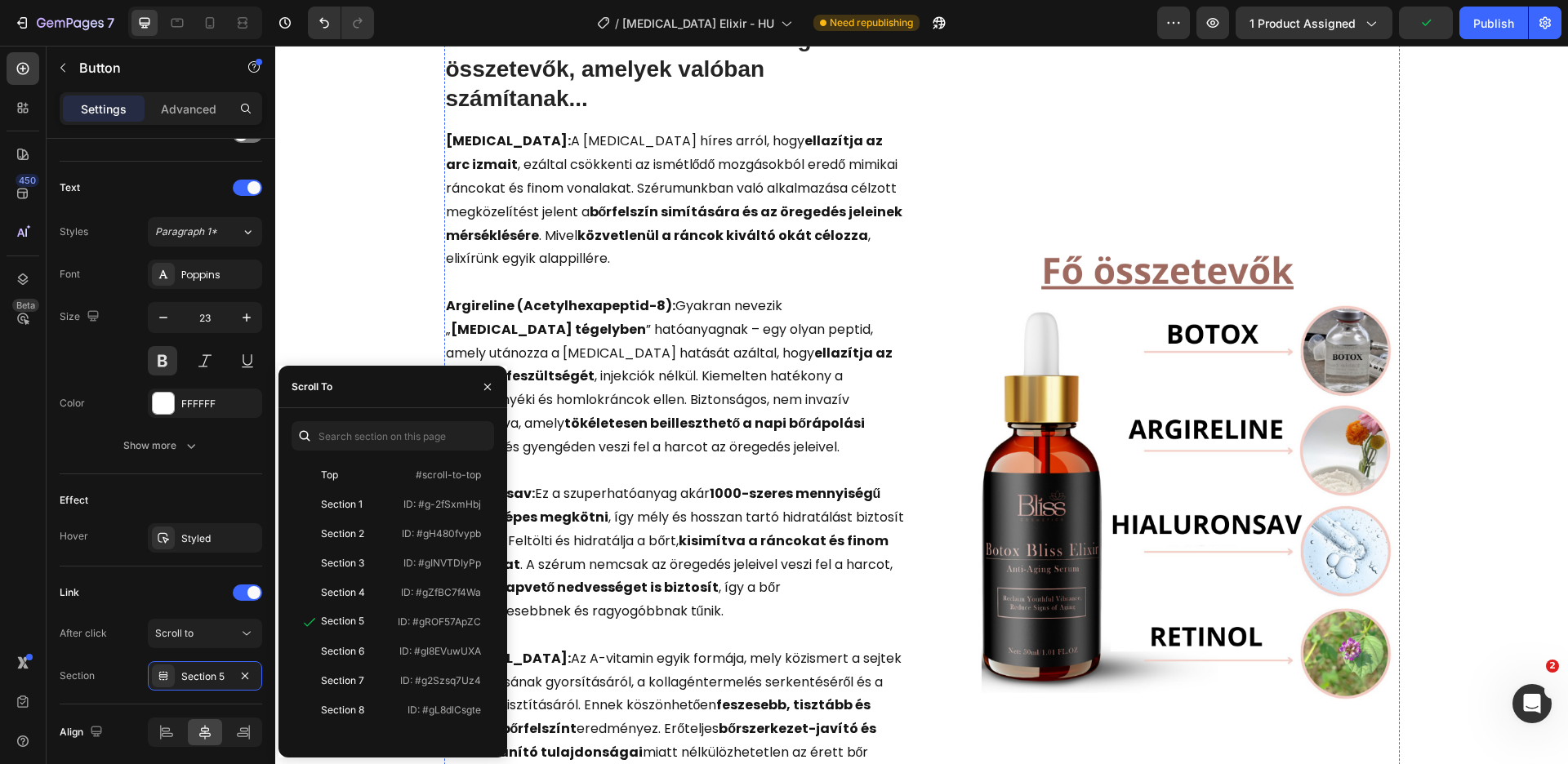
scroll to position [3676, 0]
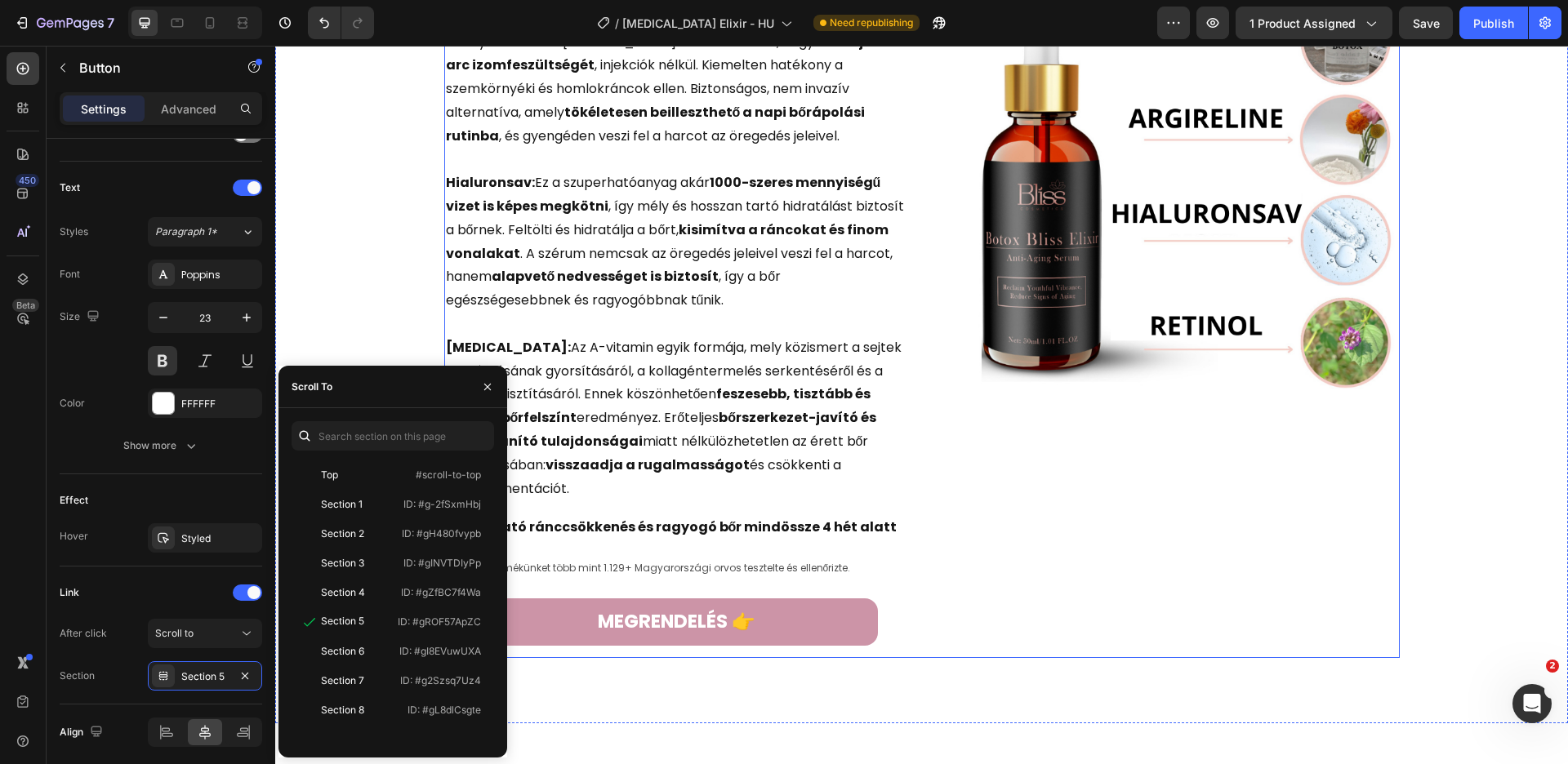
click at [807, 598] on link "MEGRENDELÉS 👉" at bounding box center [677, 622] width 402 height 47
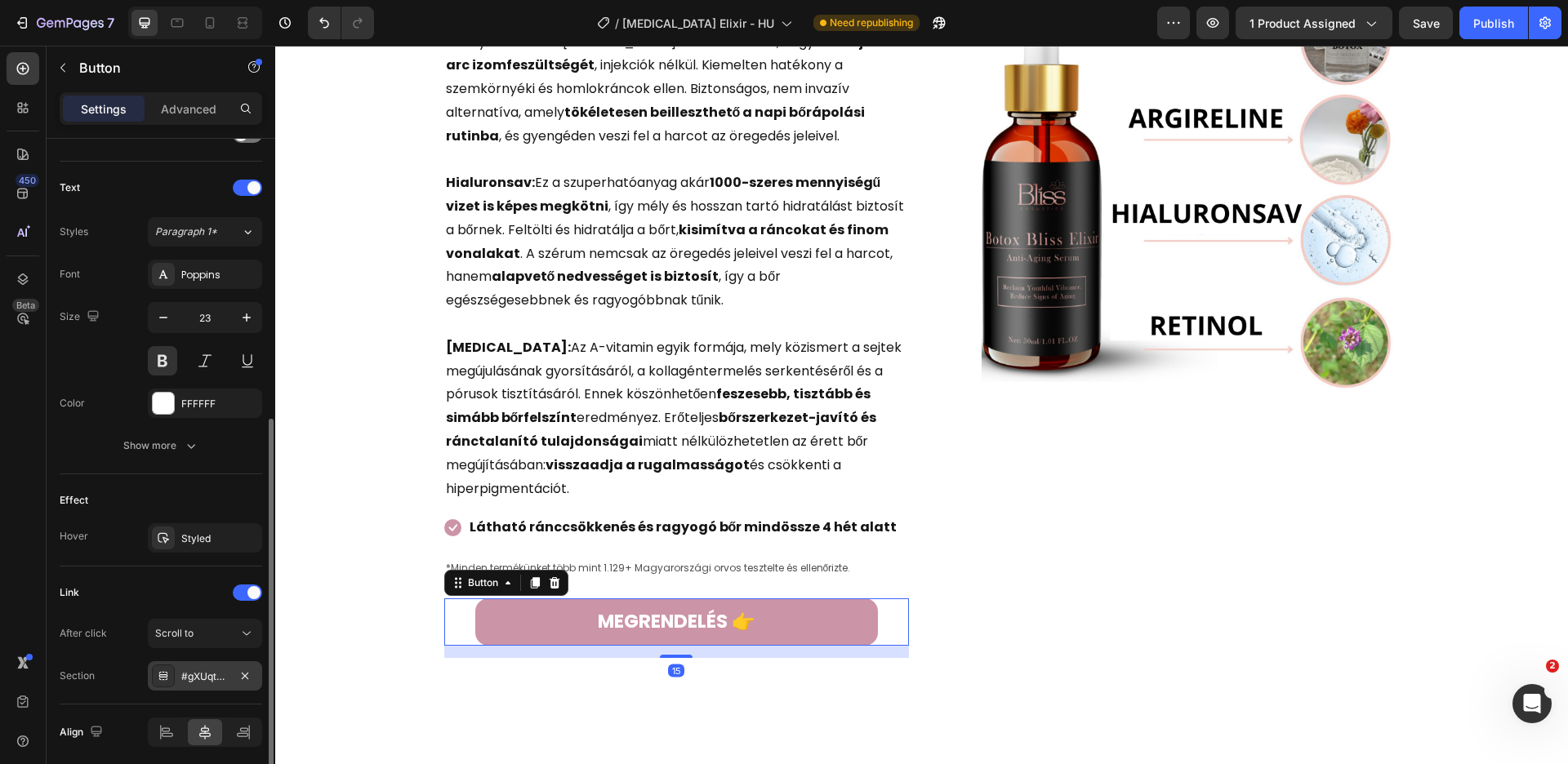
click at [193, 671] on div "#gXUqt4YVSR" at bounding box center [205, 677] width 47 height 15
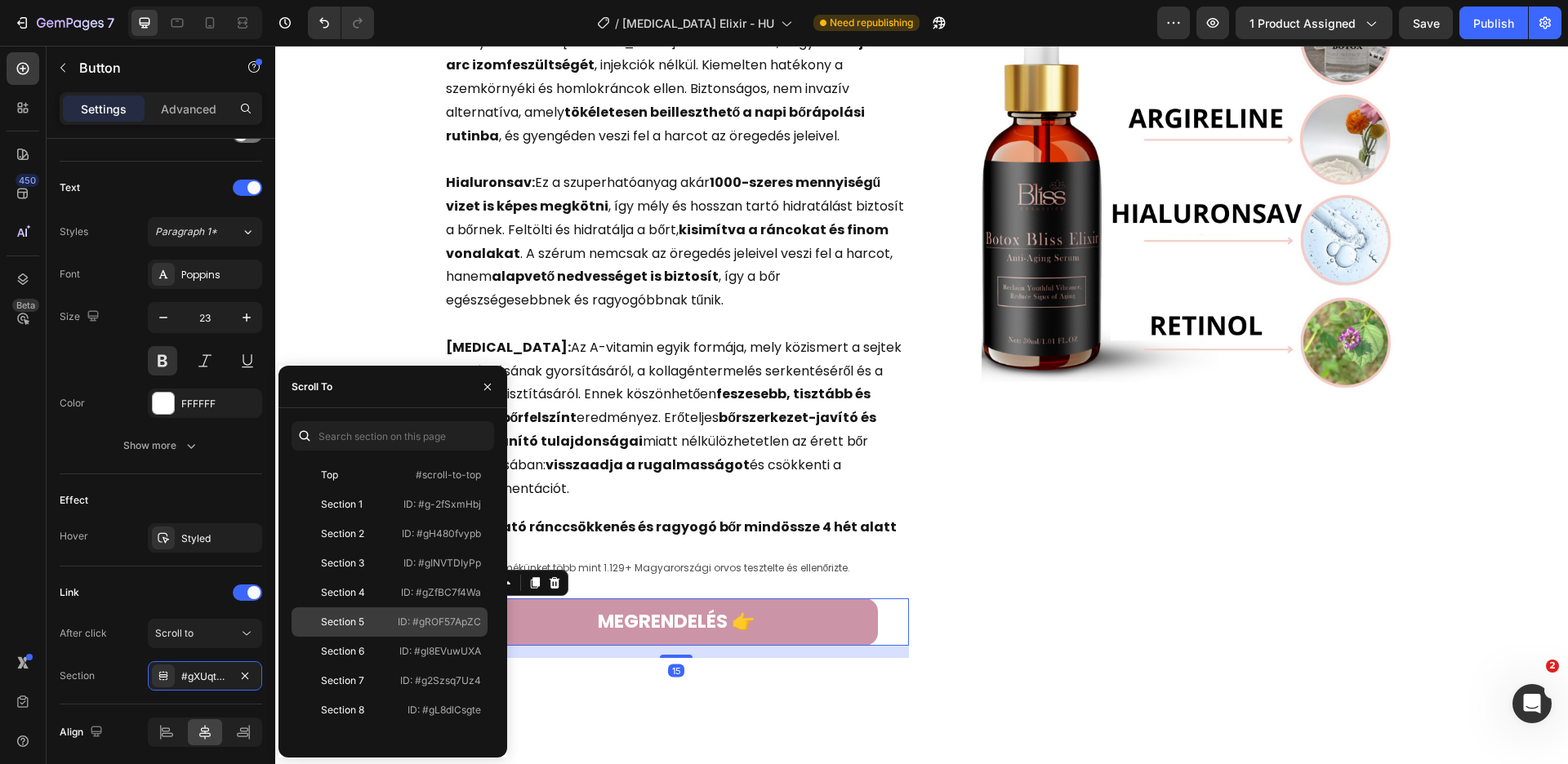
click at [405, 624] on p "ID: #gROF57ApZC" at bounding box center [439, 622] width 83 height 15
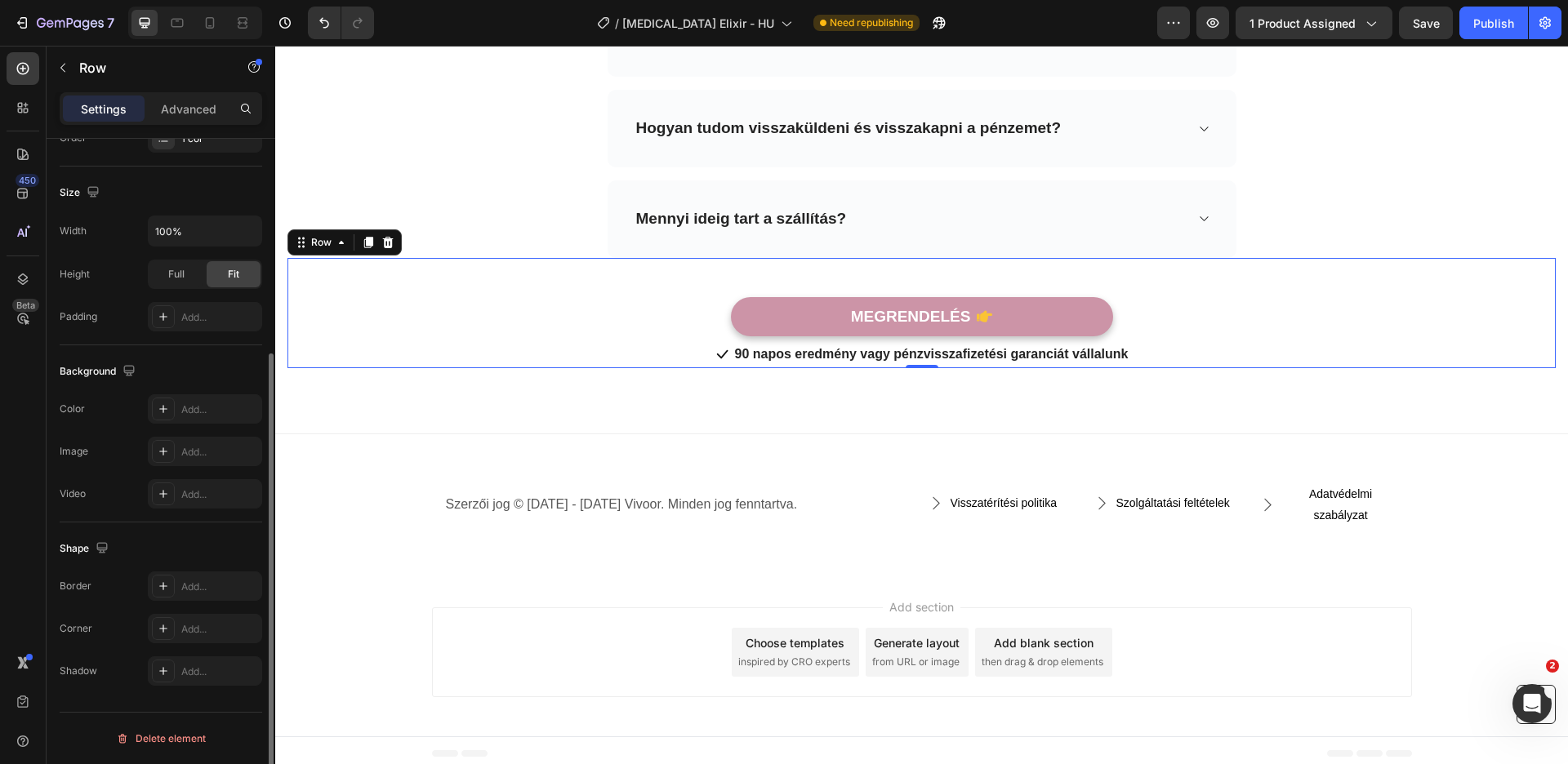
scroll to position [0, 0]
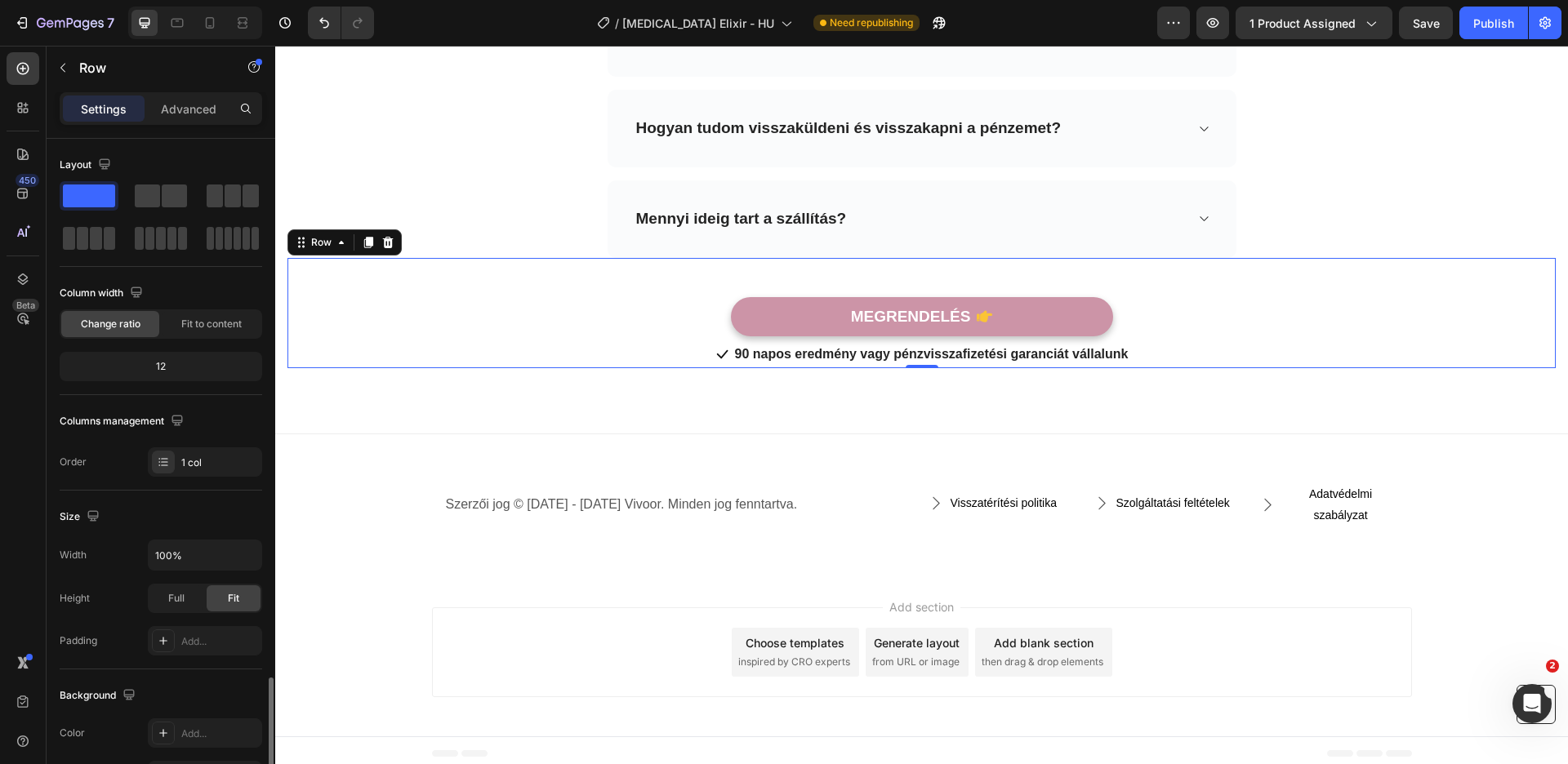
click at [940, 288] on div "MEGRENDELÉS Button" at bounding box center [921, 298] width 1268 height 79
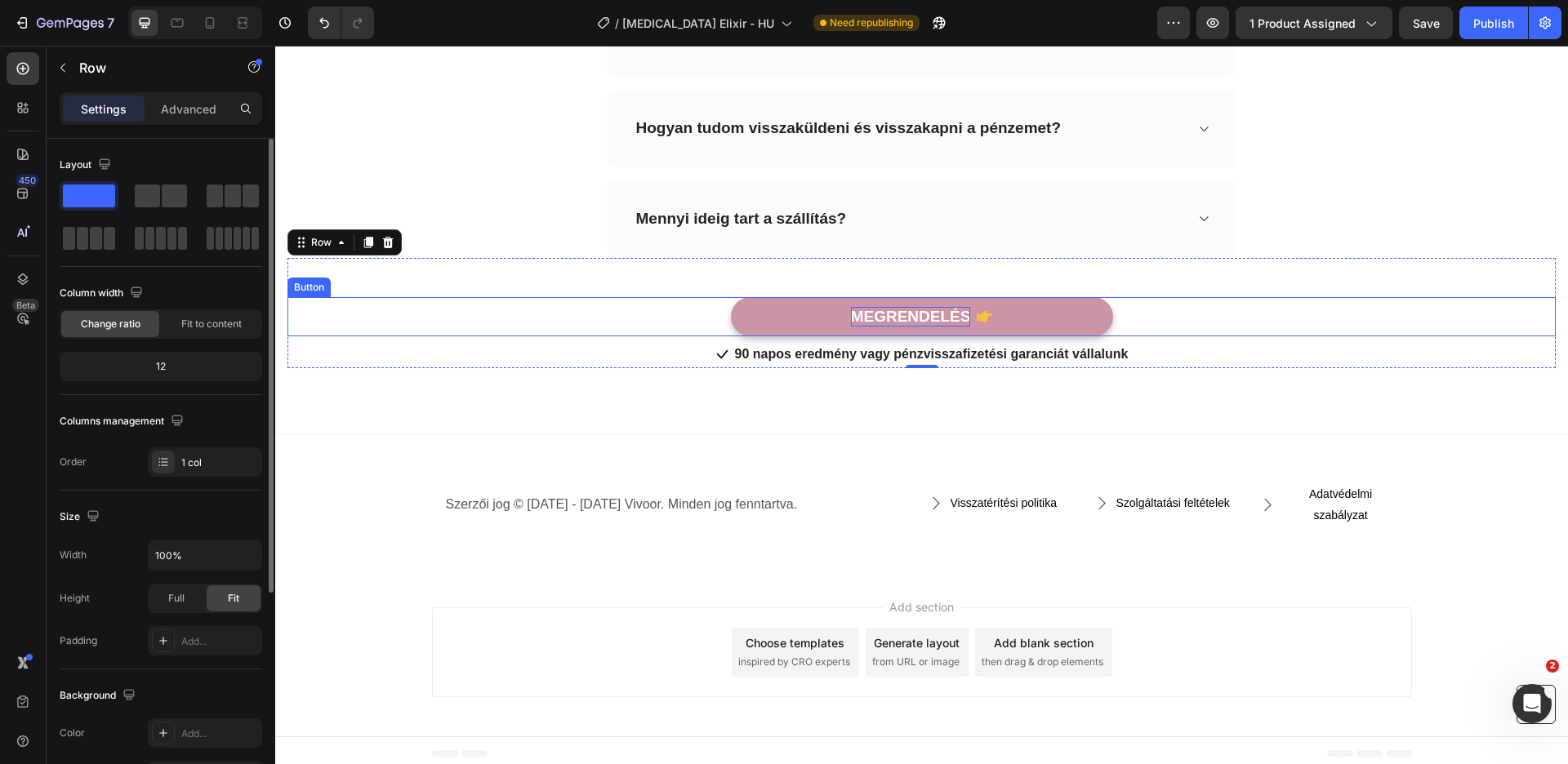
click at [917, 307] on p "MEGRENDELÉS" at bounding box center [911, 318] width 120 height 21
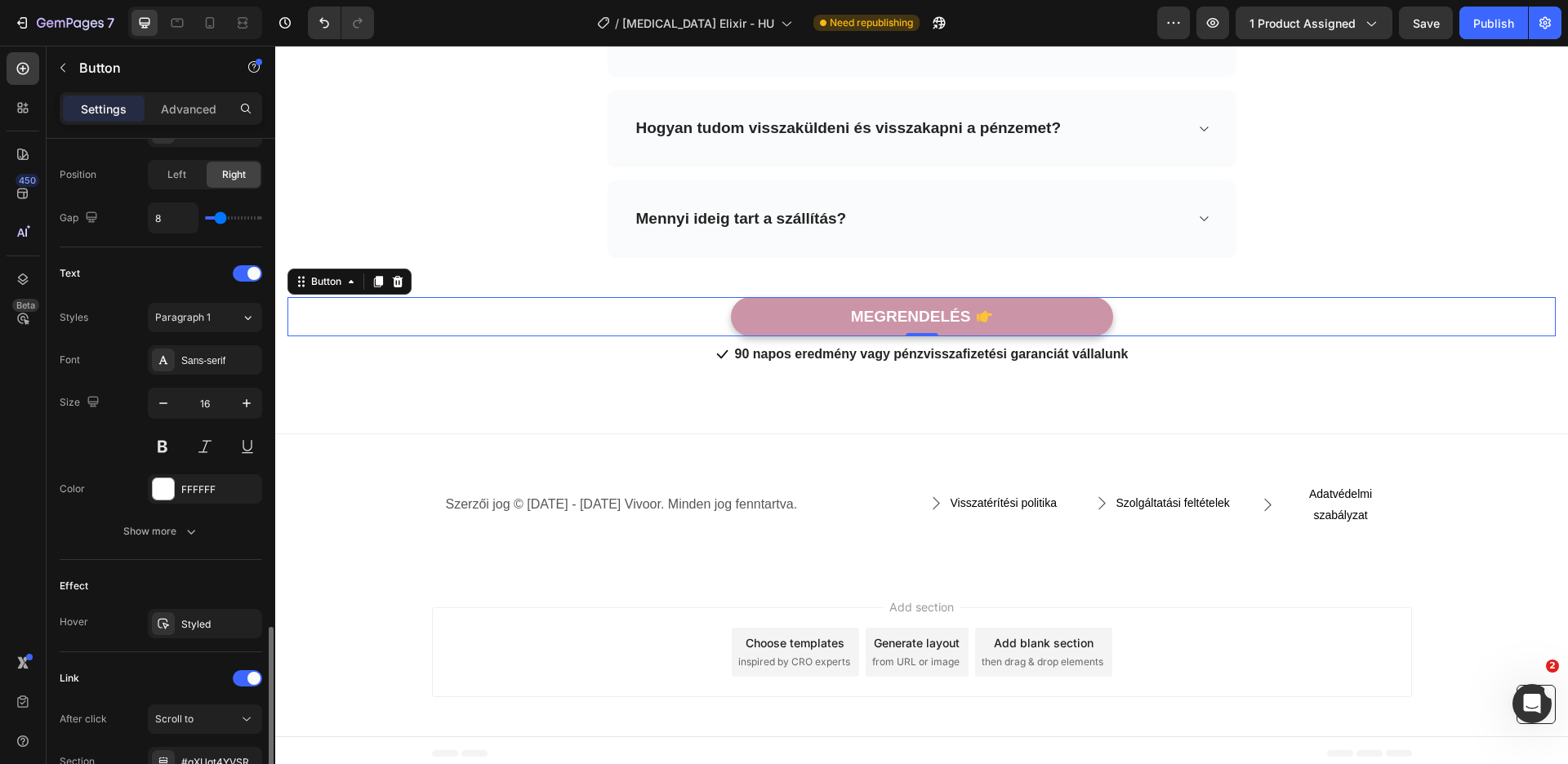
scroll to position [709, 0]
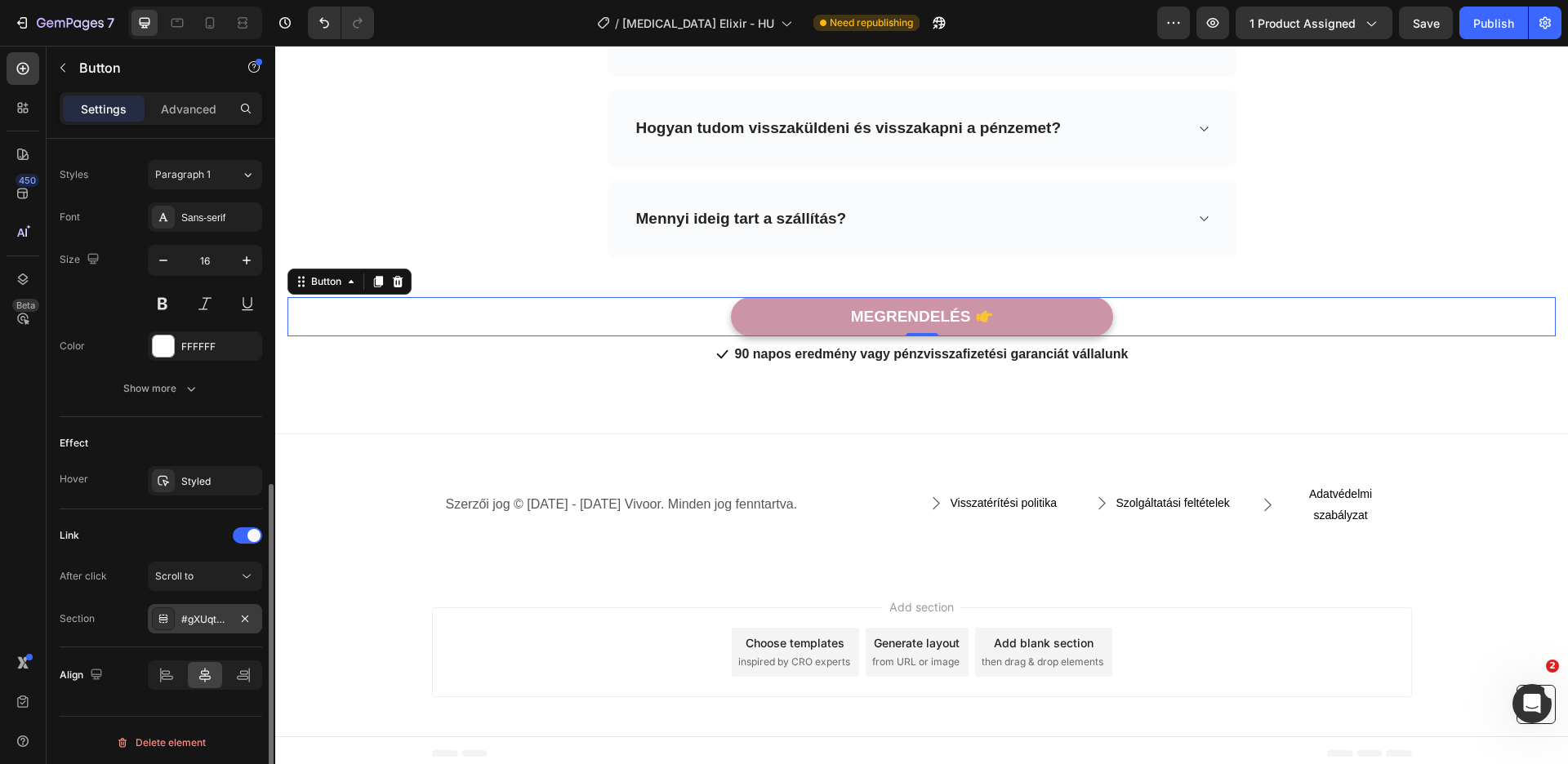
click at [219, 620] on div "#gXUqt4YVSR" at bounding box center [205, 619] width 47 height 15
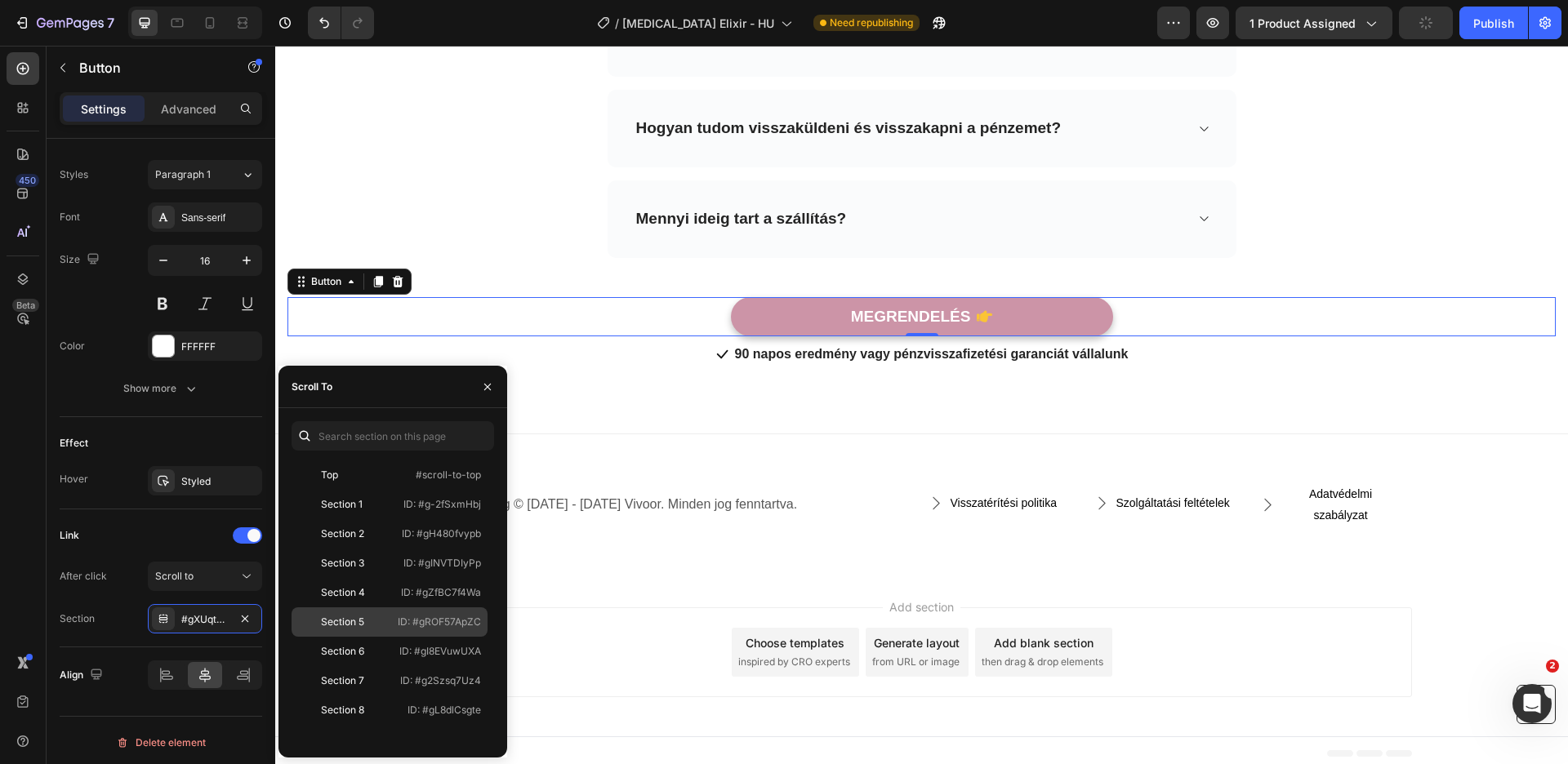
click at [414, 615] on p "ID: #gROF57ApZC" at bounding box center [439, 622] width 83 height 15
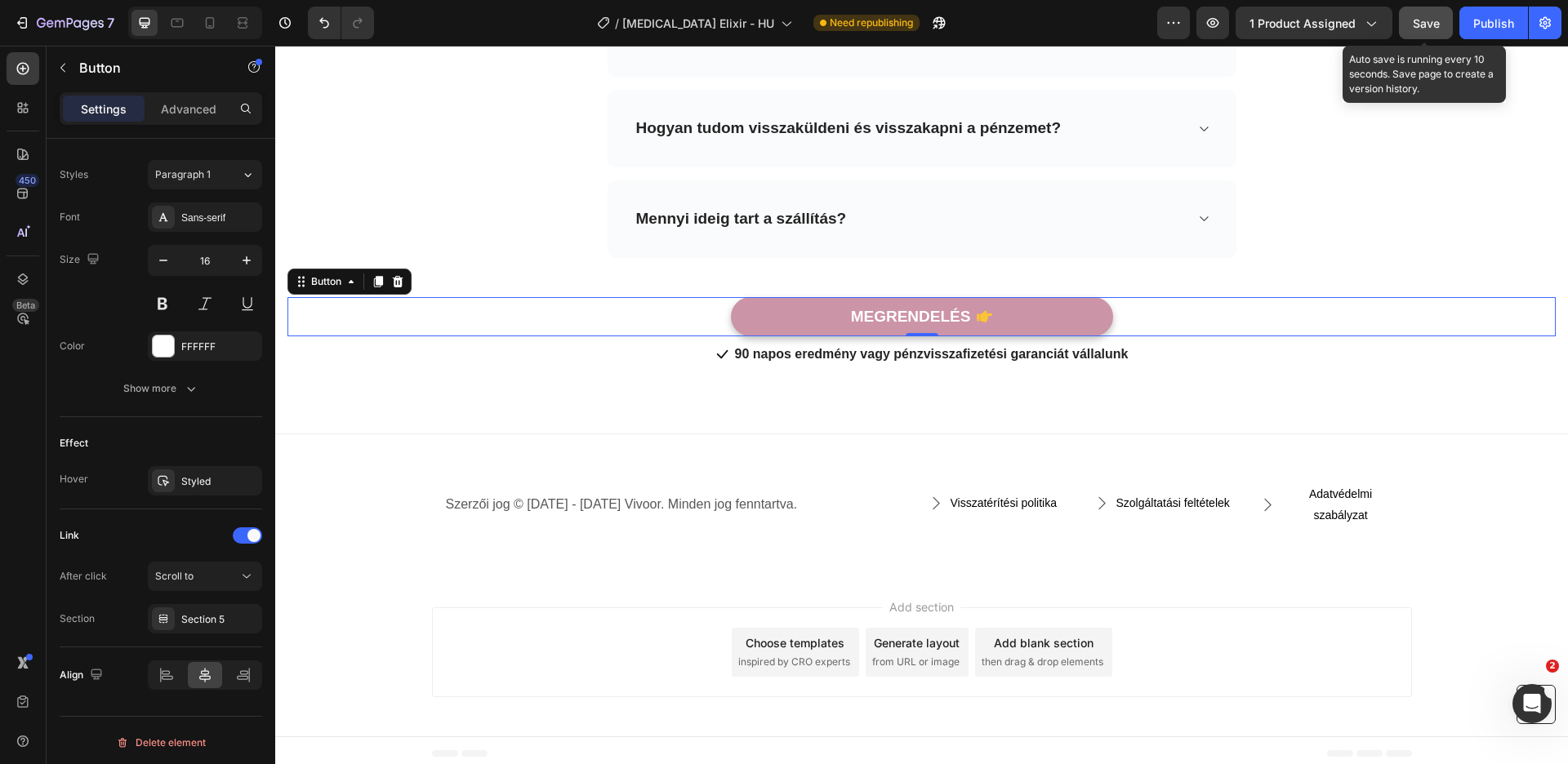
click at [1409, 27] on button "Save" at bounding box center [1426, 23] width 54 height 33
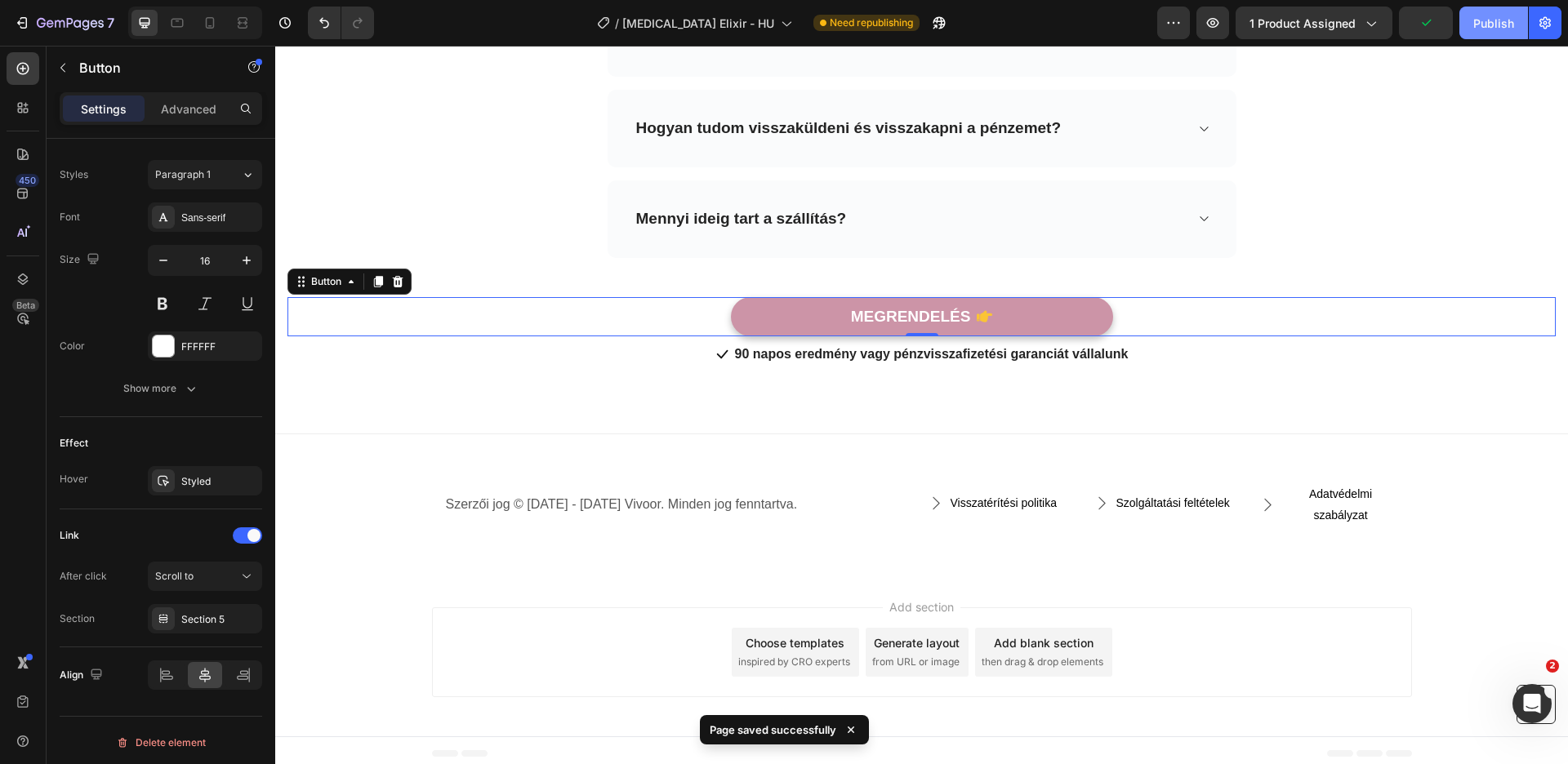
click at [1504, 28] on div "Publish" at bounding box center [1493, 23] width 41 height 17
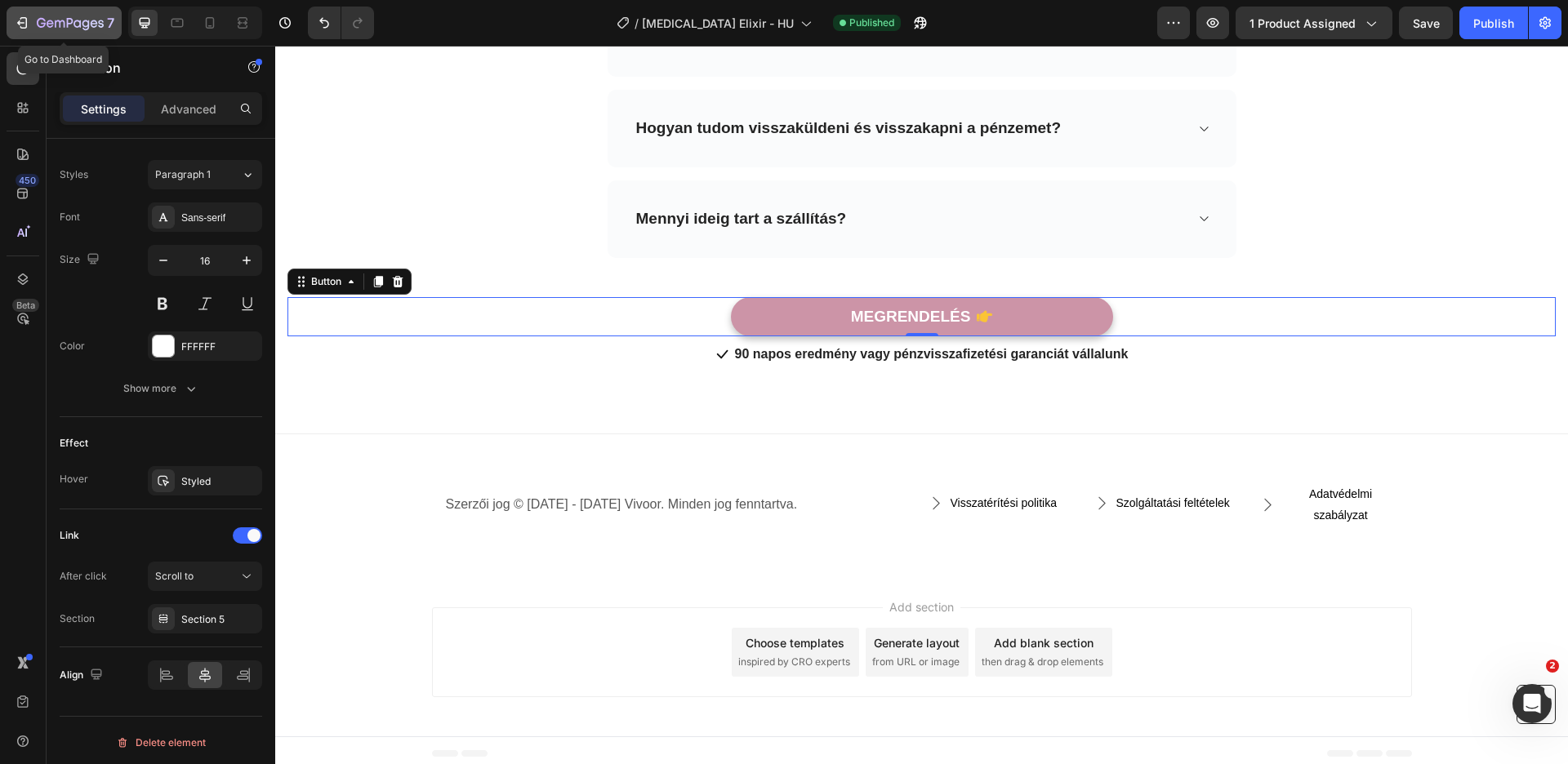
click at [73, 12] on button "7" at bounding box center [64, 23] width 115 height 33
